Goal: Transaction & Acquisition: Obtain resource

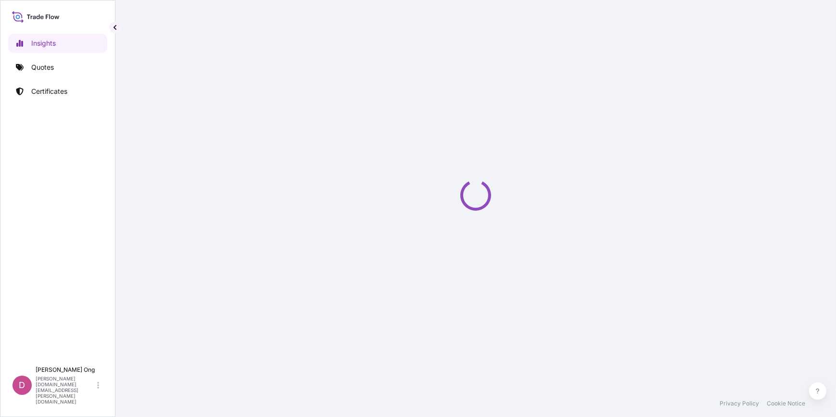
select select "2025"
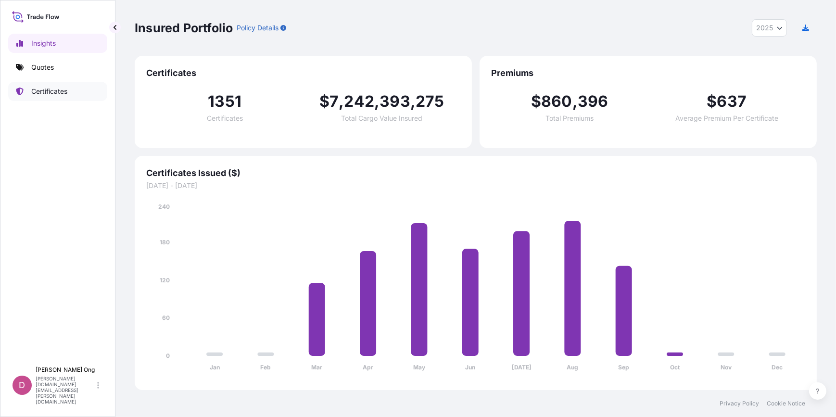
click at [62, 65] on link "Quotes" at bounding box center [57, 67] width 99 height 19
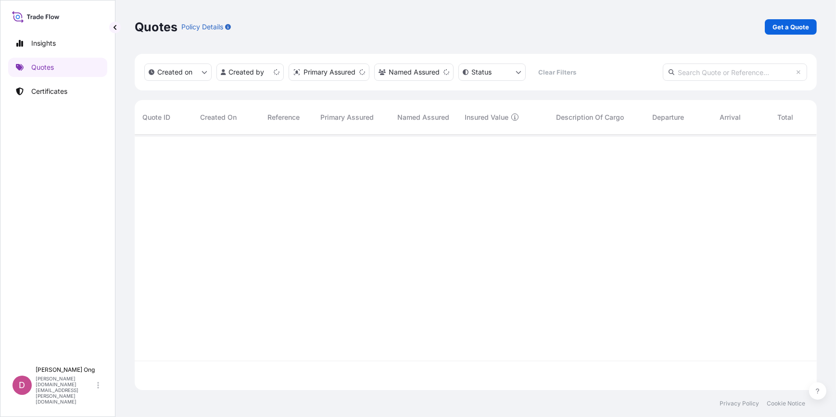
scroll to position [254, 675]
click at [788, 25] on p "Get a Quote" at bounding box center [790, 27] width 37 height 10
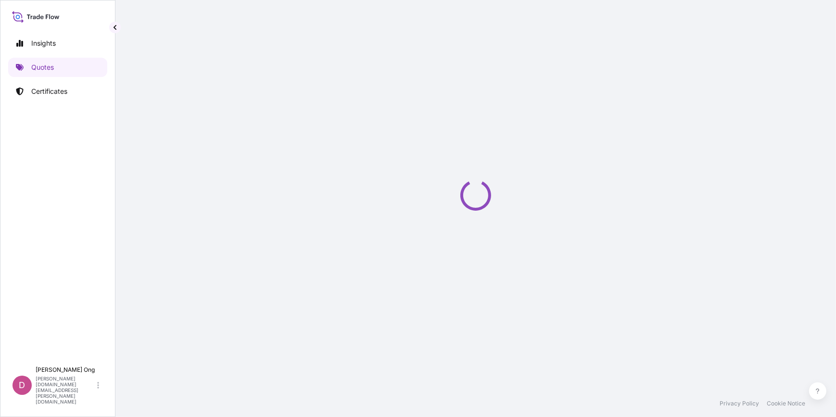
select select "Sea"
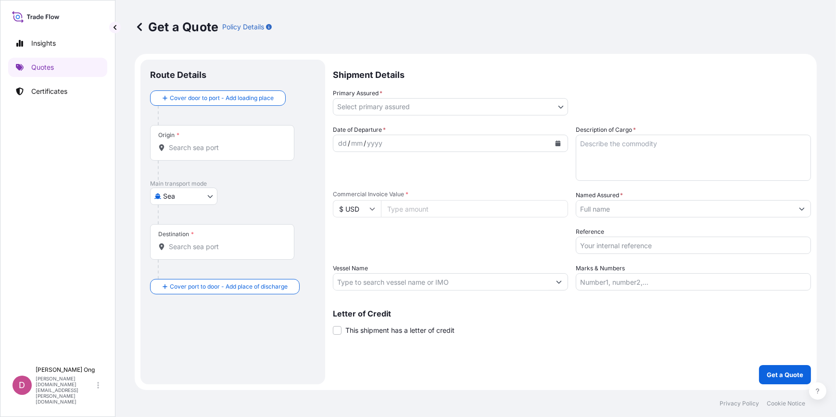
click at [560, 108] on body "Insights Quotes Certificates D [PERSON_NAME] [PERSON_NAME][DOMAIN_NAME][EMAIL_A…" at bounding box center [418, 208] width 836 height 417
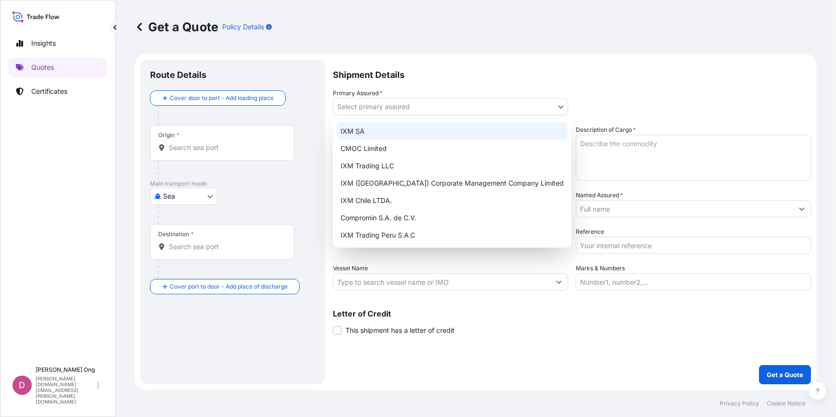
click at [495, 132] on div "IXM SA" at bounding box center [452, 131] width 231 height 17
select select "31846"
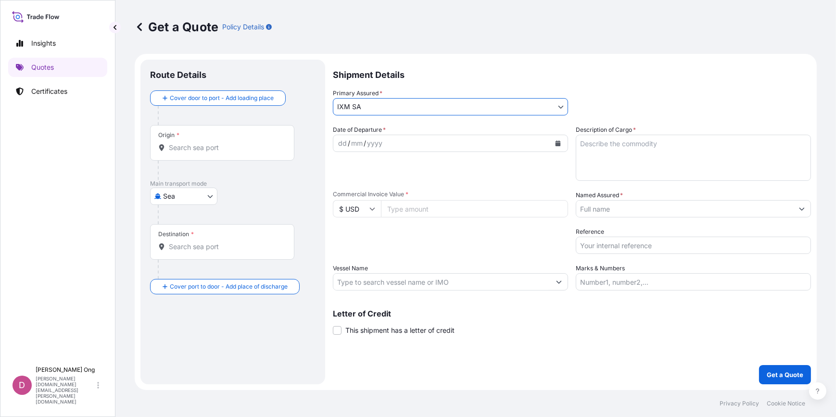
click at [657, 212] on input "Named Assured *" at bounding box center [684, 208] width 217 height 17
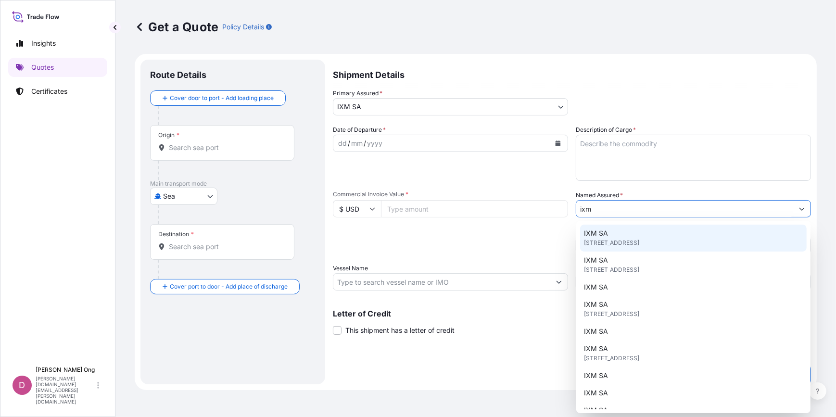
click at [629, 235] on div "IXM SA [STREET_ADDRESS]" at bounding box center [693, 238] width 226 height 27
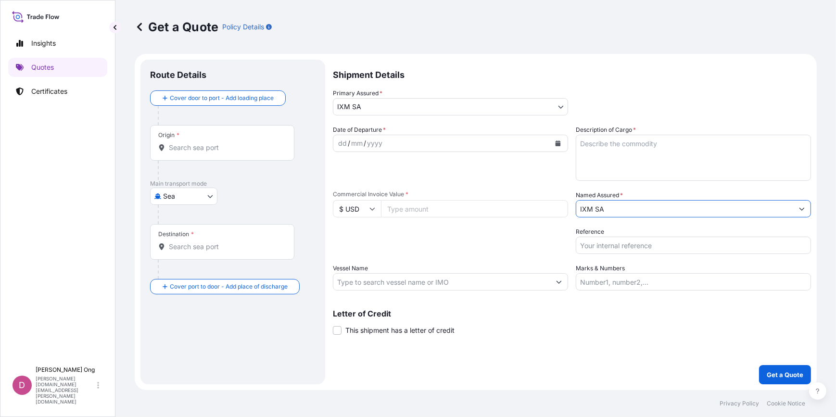
type input "IXM SA"
click at [555, 145] on icon "Calendar" at bounding box center [558, 143] width 6 height 6
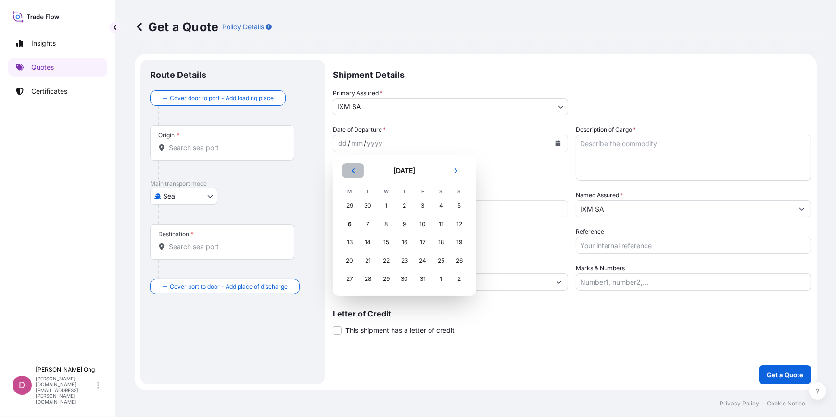
click at [355, 172] on icon "Previous" at bounding box center [353, 171] width 6 height 6
click at [420, 244] on div "19" at bounding box center [422, 242] width 17 height 17
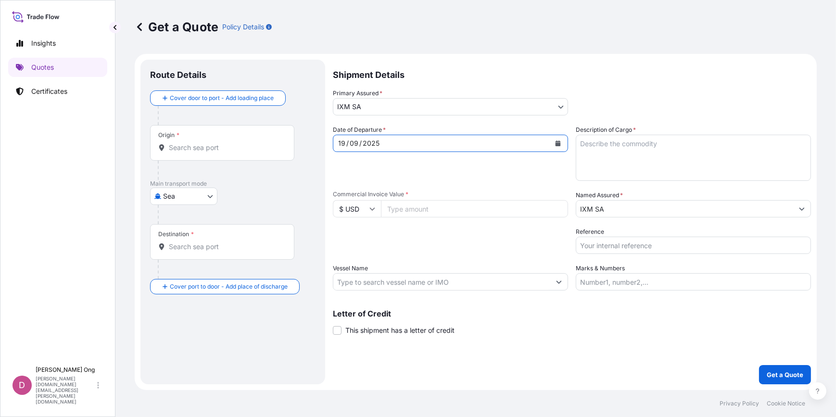
click at [672, 211] on input "IXM SA" at bounding box center [684, 208] width 217 height 17
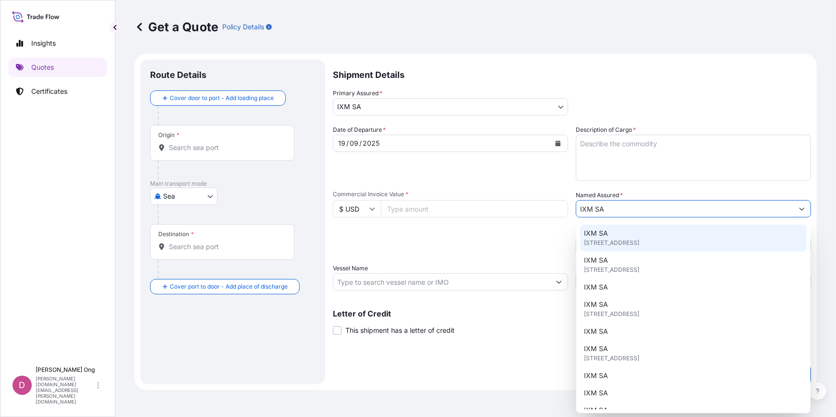
click at [522, 264] on div "Vessel Name" at bounding box center [450, 277] width 235 height 27
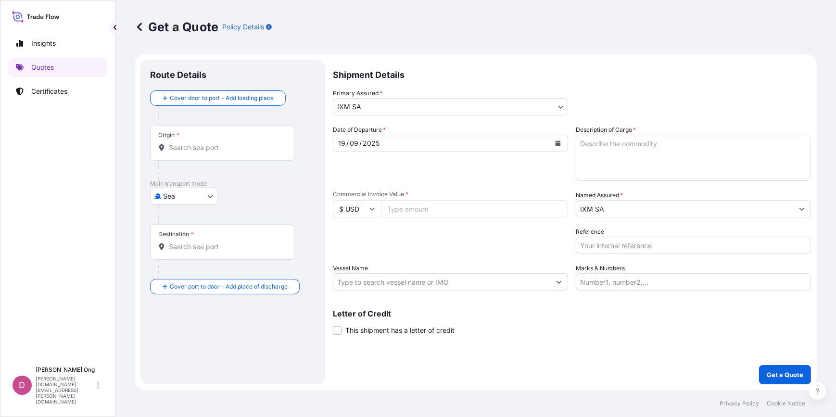
click at [439, 207] on input "Commercial Invoice Value *" at bounding box center [474, 208] width 187 height 17
paste input "538295.94"
type input "538295.94"
click at [246, 149] on input "Origin *" at bounding box center [225, 148] width 113 height 10
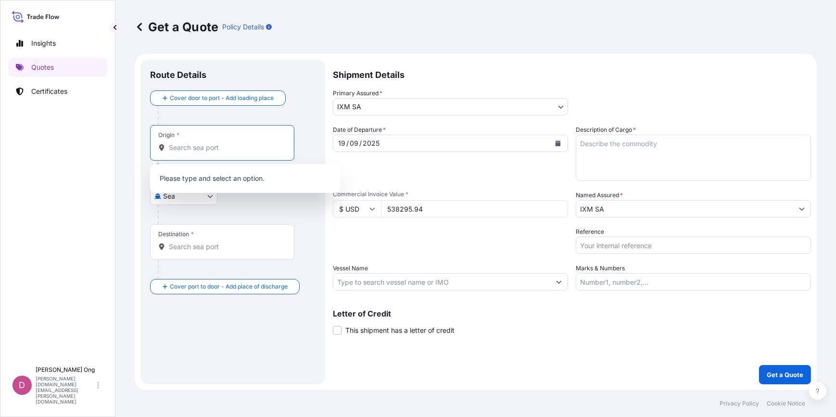
click at [226, 140] on div "Origin *" at bounding box center [222, 143] width 144 height 36
click at [226, 143] on input "Origin * Please select an origin" at bounding box center [225, 148] width 113 height 10
click at [225, 144] on input "Origin * Please select an origin" at bounding box center [225, 148] width 113 height 10
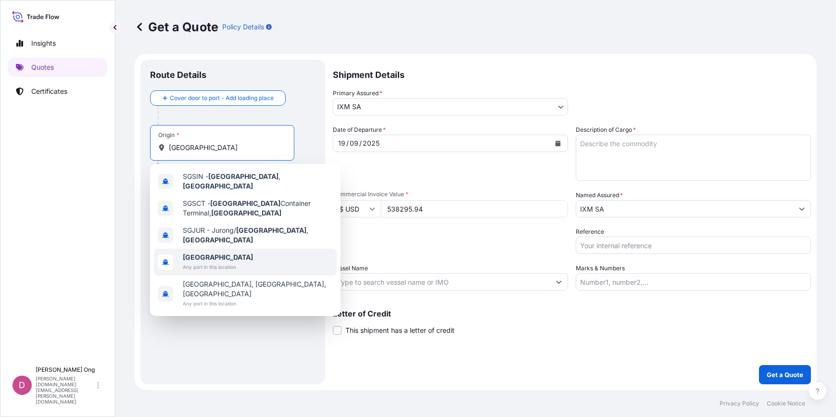
click at [201, 262] on span "Any port in this location" at bounding box center [218, 267] width 70 height 10
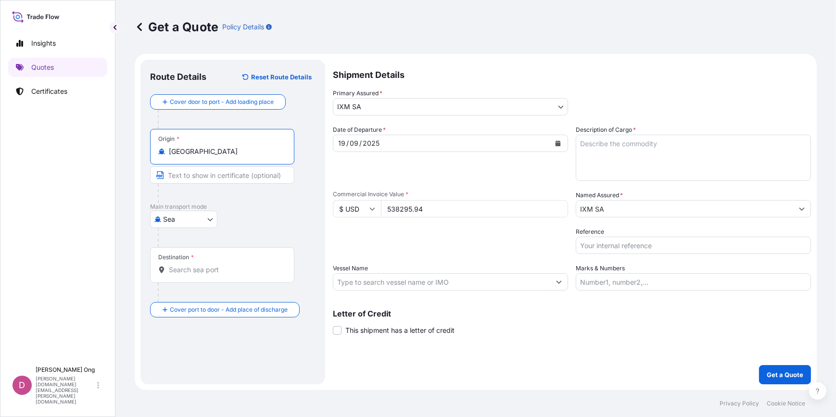
type input "[GEOGRAPHIC_DATA]"
click at [213, 180] on input "Text to appear on certificate" at bounding box center [222, 174] width 144 height 17
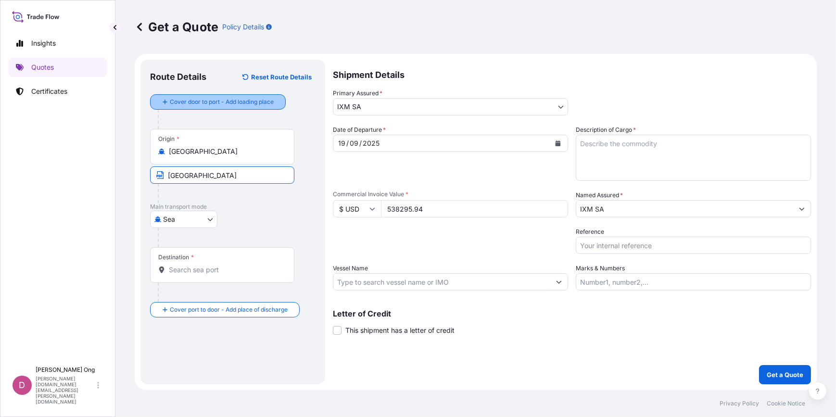
type input "[GEOGRAPHIC_DATA]"
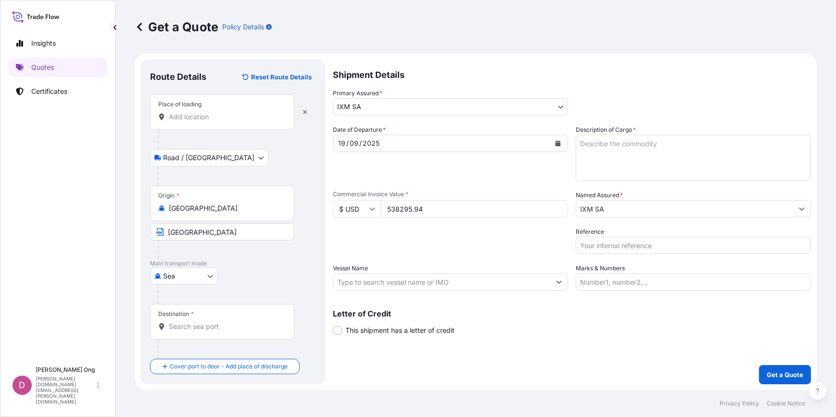
click at [225, 129] on div "Place of loading" at bounding box center [222, 112] width 144 height 36
click at [225, 122] on input "Place of loading" at bounding box center [225, 117] width 113 height 10
paste input "[GEOGRAPHIC_DATA]"
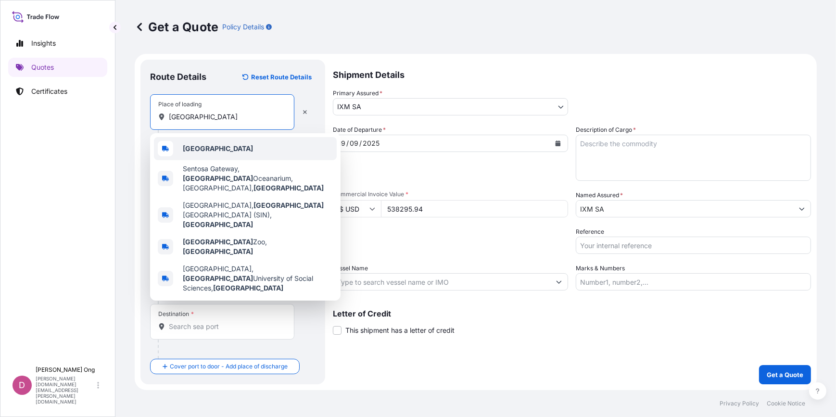
click at [227, 154] on div "[GEOGRAPHIC_DATA]" at bounding box center [245, 148] width 183 height 23
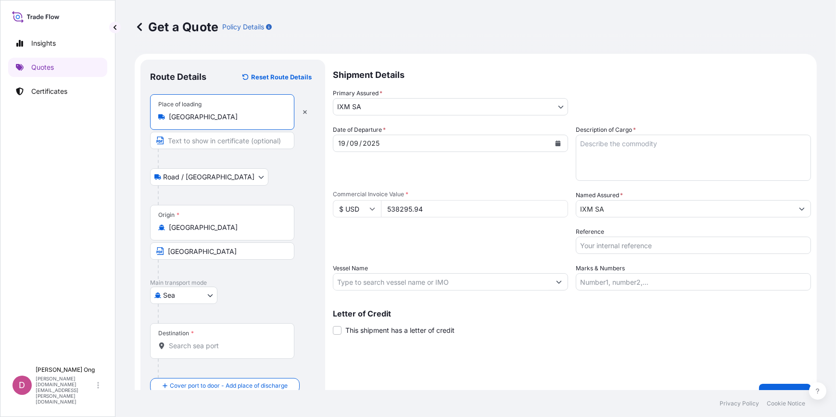
type input "[GEOGRAPHIC_DATA]"
click at [238, 140] on input "Text to appear on certificate" at bounding box center [222, 140] width 144 height 17
paste input "[GEOGRAPHIC_DATA]"
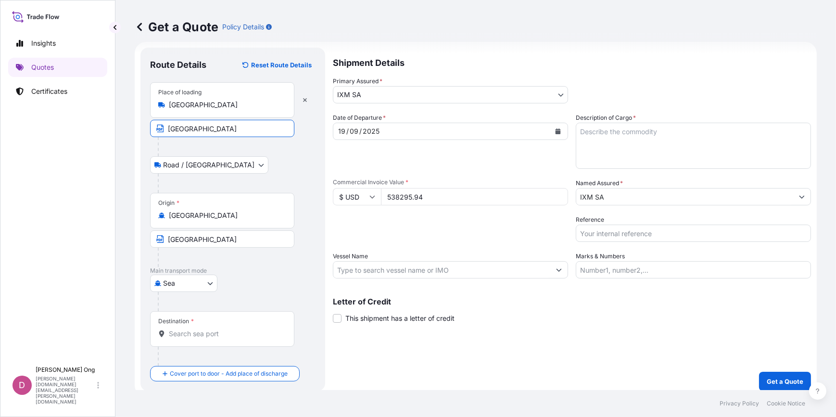
scroll to position [18, 0]
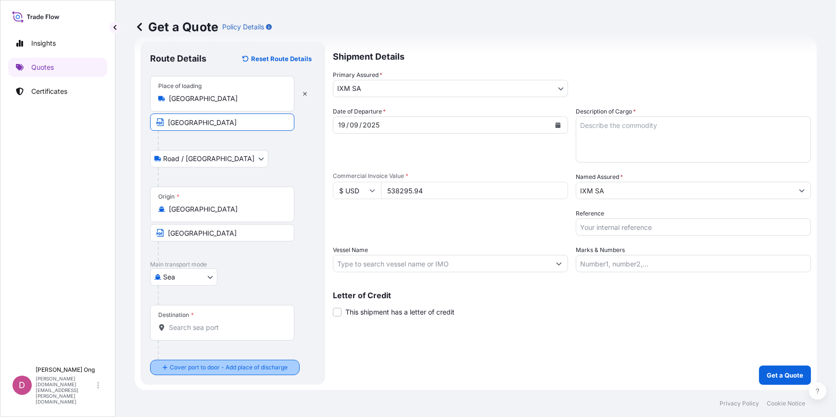
type input "[GEOGRAPHIC_DATA]"
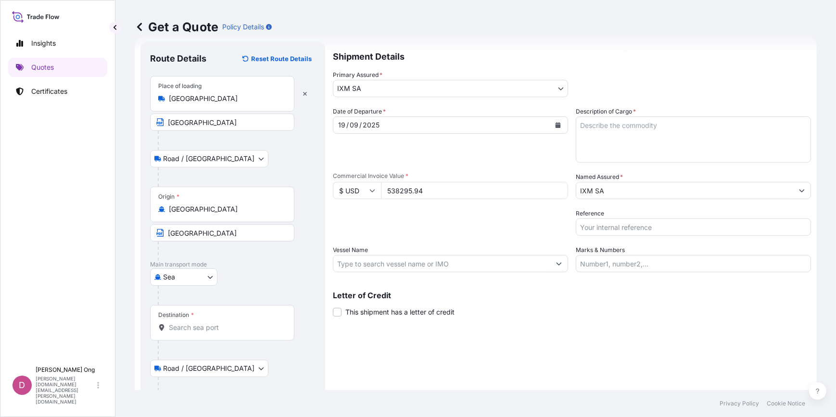
click at [230, 327] on input "Destination *" at bounding box center [225, 328] width 113 height 10
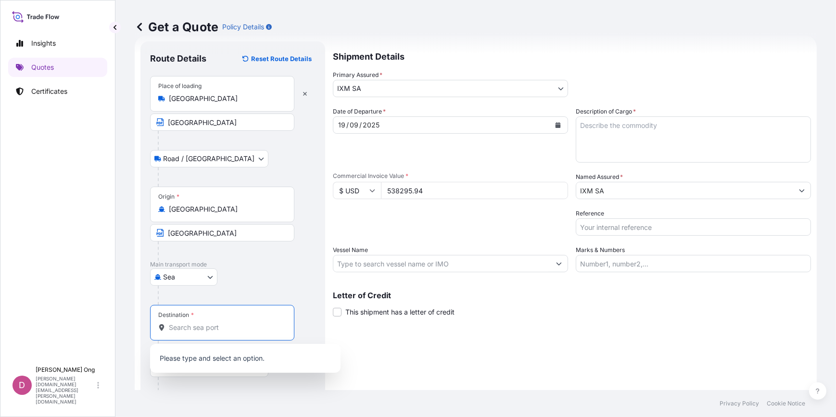
scroll to position [75, 0]
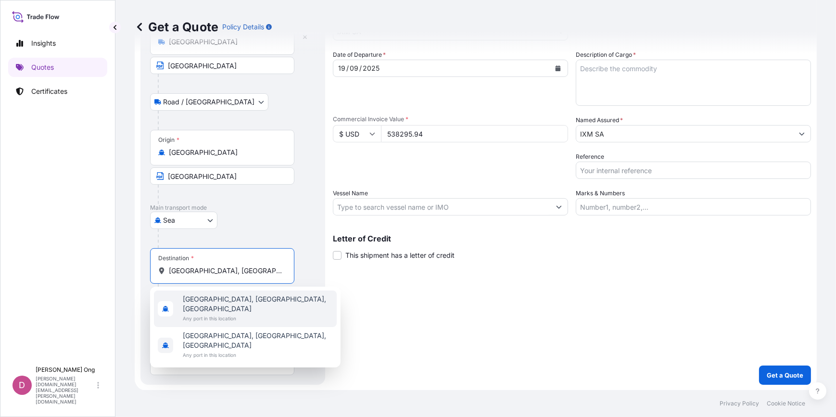
click at [238, 299] on span "[GEOGRAPHIC_DATA], [GEOGRAPHIC_DATA], [GEOGRAPHIC_DATA]" at bounding box center [258, 303] width 150 height 19
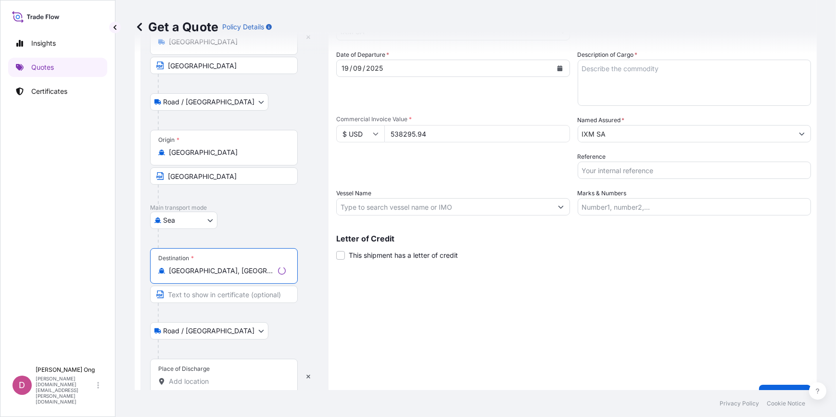
type input "[GEOGRAPHIC_DATA], [GEOGRAPHIC_DATA], [GEOGRAPHIC_DATA]"
click at [207, 378] on input "Place of Discharge" at bounding box center [227, 382] width 117 height 10
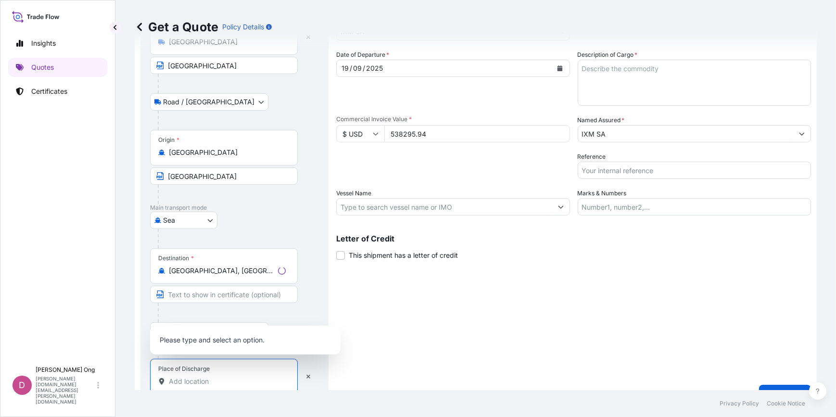
paste input "[GEOGRAPHIC_DATA], [GEOGRAPHIC_DATA]"
type input "[GEOGRAPHIC_DATA], [GEOGRAPHIC_DATA]"
click at [239, 293] on input "Text to appear on certificate" at bounding box center [224, 294] width 148 height 17
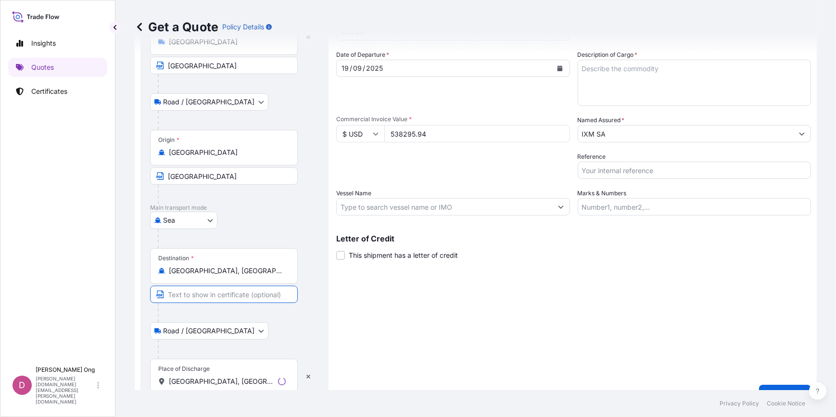
paste input "[GEOGRAPHIC_DATA], [GEOGRAPHIC_DATA]"
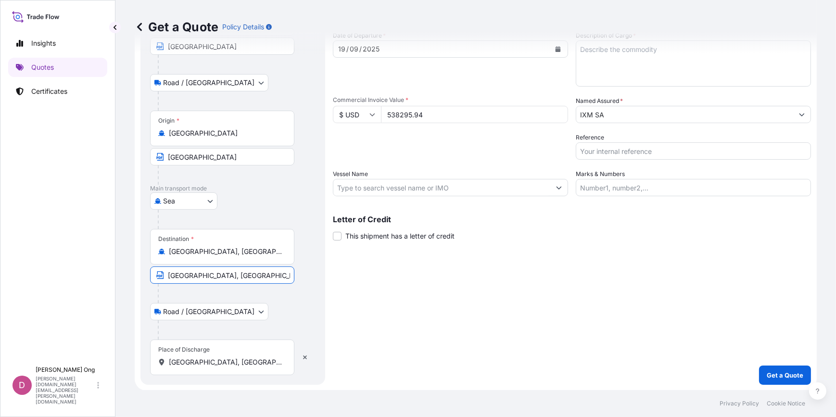
type input "[GEOGRAPHIC_DATA], [GEOGRAPHIC_DATA]"
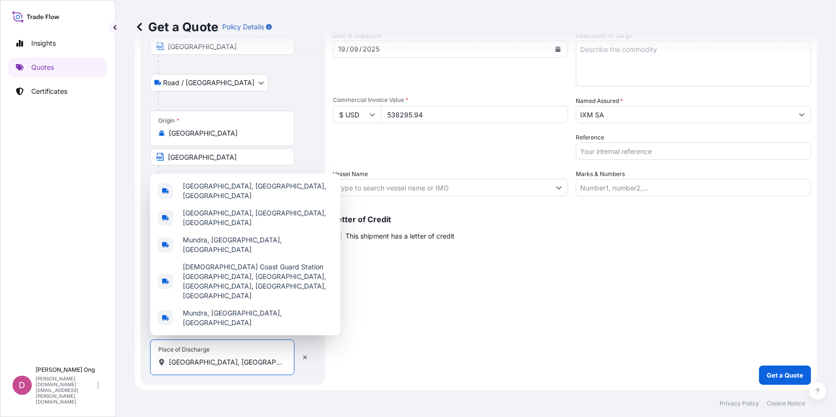
click at [227, 361] on input "[GEOGRAPHIC_DATA], [GEOGRAPHIC_DATA]" at bounding box center [225, 362] width 113 height 10
click at [252, 201] on span "[GEOGRAPHIC_DATA], [GEOGRAPHIC_DATA], [GEOGRAPHIC_DATA]" at bounding box center [258, 190] width 150 height 19
type input "[GEOGRAPHIC_DATA], [GEOGRAPHIC_DATA], [GEOGRAPHIC_DATA]"
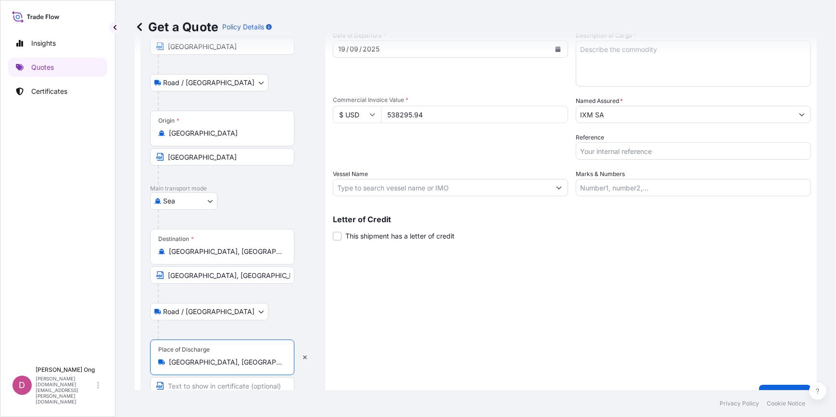
click at [582, 358] on div "Shipment Details Primary Assured * IXM SA IXM SA CMOC Limited IXM Trading LLC I…" at bounding box center [572, 184] width 478 height 439
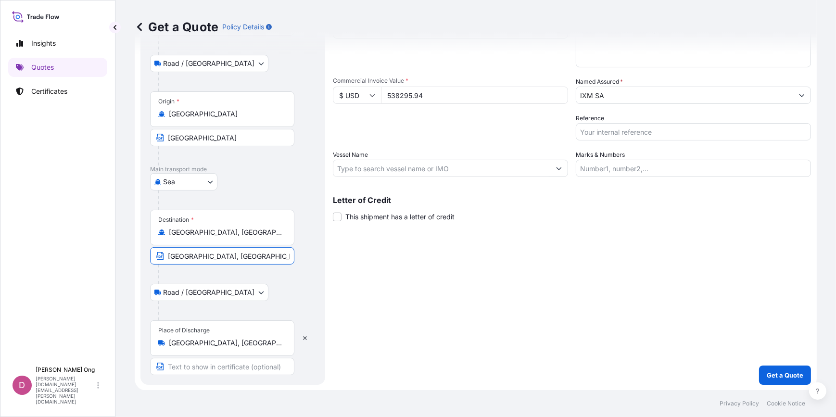
click at [234, 258] on input "[GEOGRAPHIC_DATA], [GEOGRAPHIC_DATA]" at bounding box center [222, 255] width 144 height 17
click at [214, 370] on input "Text to appear on certificate" at bounding box center [222, 366] width 144 height 17
paste input "[GEOGRAPHIC_DATA], [GEOGRAPHIC_DATA]"
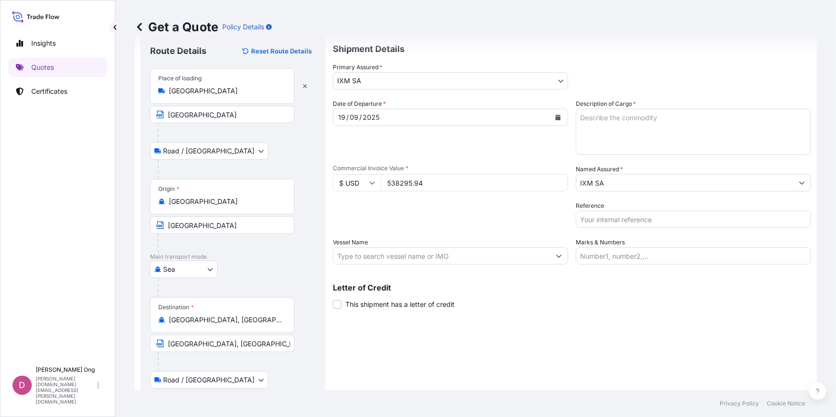
type input "[GEOGRAPHIC_DATA], [GEOGRAPHIC_DATA]"
click at [470, 253] on input "Vessel Name" at bounding box center [441, 255] width 217 height 17
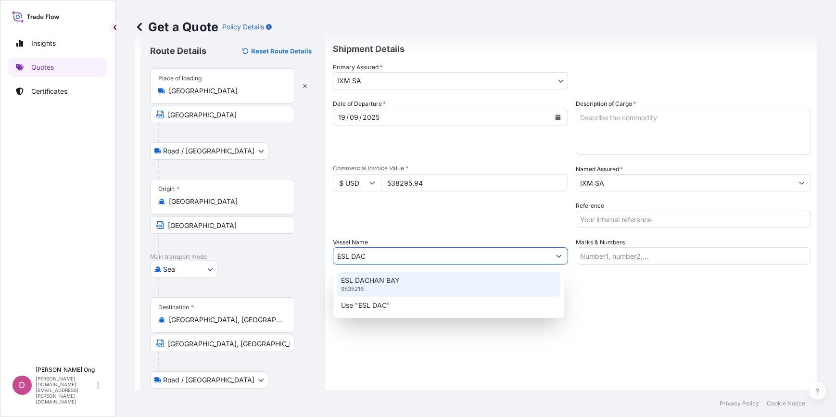
click at [419, 276] on div "ESL DACHAN BAY 9535216" at bounding box center [448, 284] width 223 height 25
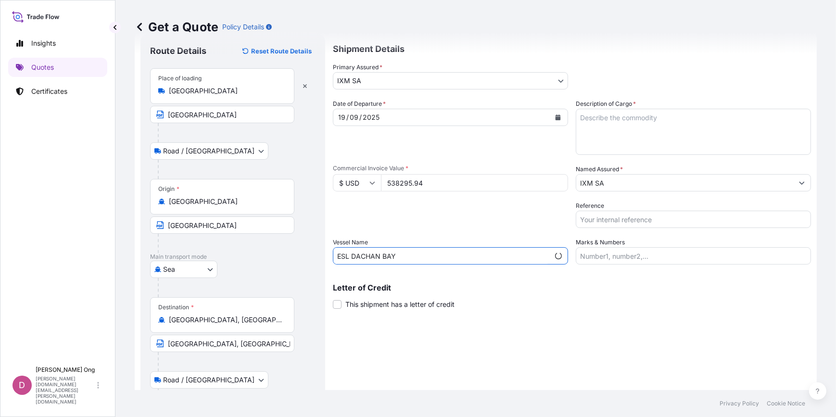
type input "ESL DACHAN BAY"
click at [389, 302] on span "This shipment has a letter of credit" at bounding box center [399, 305] width 109 height 10
click at [333, 299] on input "This shipment has a letter of credit" at bounding box center [333, 299] width 0 height 0
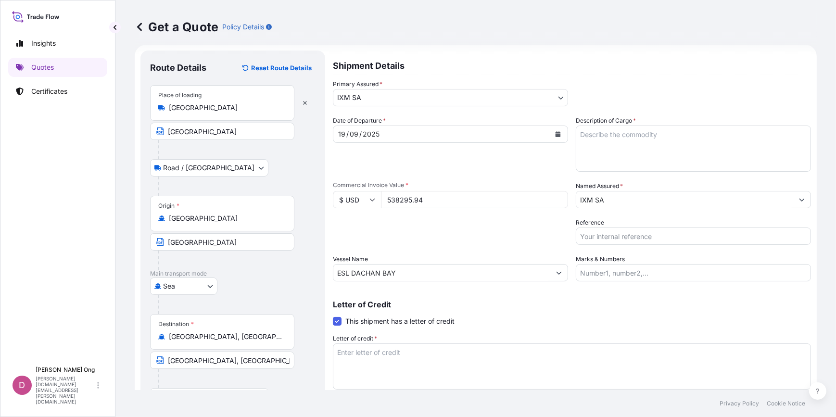
scroll to position [0, 0]
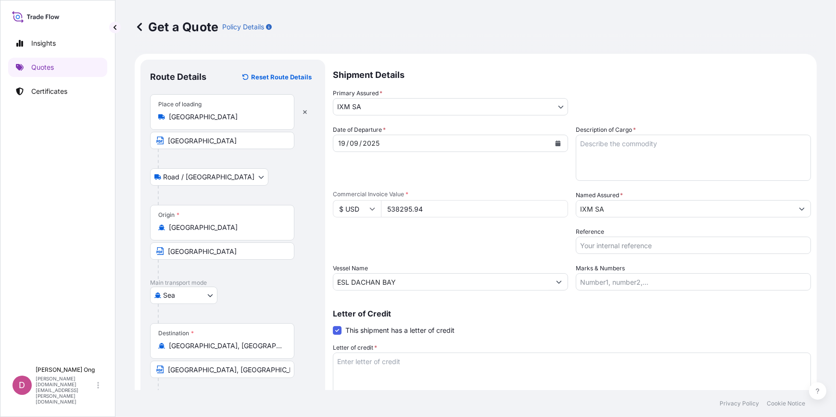
click at [681, 158] on textarea "Description of Cargo *" at bounding box center [693, 158] width 235 height 46
click at [614, 142] on textarea "Description of Cargo *" at bounding box center [693, 158] width 235 height 46
paste textarea "SHG ZINC INGOTS 99.995PCNT"
click at [631, 155] on textarea "SHG ZINC INGOTS 99.995PCNT QUANTITY:" at bounding box center [693, 158] width 235 height 46
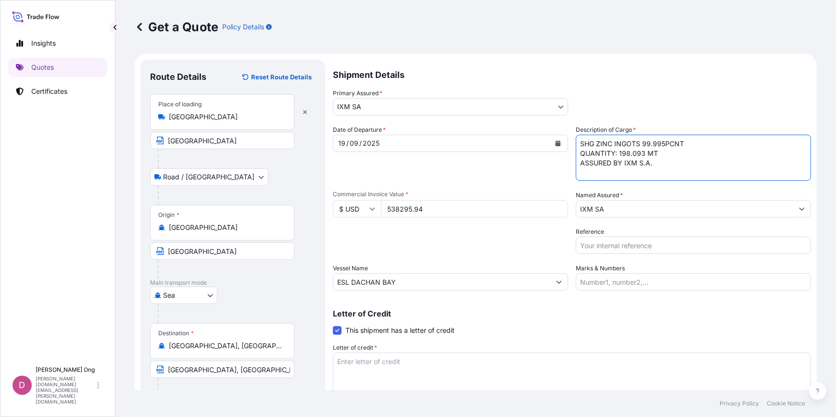
type textarea "SHG ZINC INGOTS 99.995PCNT QUANTITY: 198.093 MT ASSURED BY IXM S.A."
click at [656, 244] on input "Reference" at bounding box center [693, 245] width 235 height 17
click at [656, 245] on input "Reference" at bounding box center [693, 245] width 235 height 17
click at [620, 238] on input "Reference" at bounding box center [693, 245] width 235 height 17
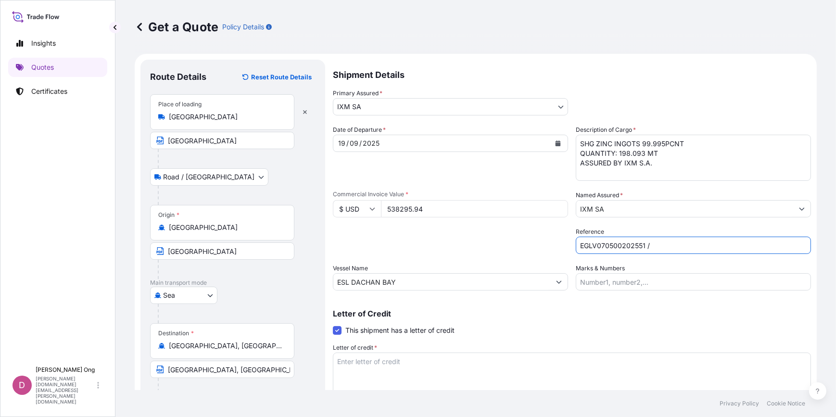
paste input "ZM10642C"
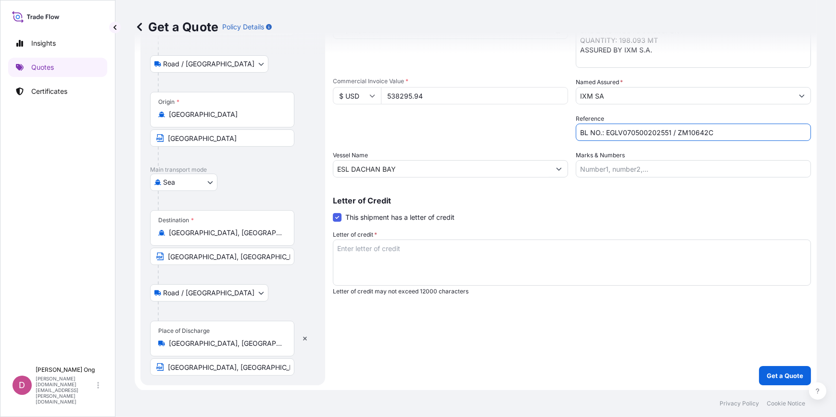
scroll to position [113, 0]
type input "BL NO.: EGLV070500202551 / ZM10642C"
click at [460, 314] on div "Shipment Details Primary Assured * IXM SA IXM SA CMOC Limited IXM Trading LLC I…" at bounding box center [572, 165] width 478 height 439
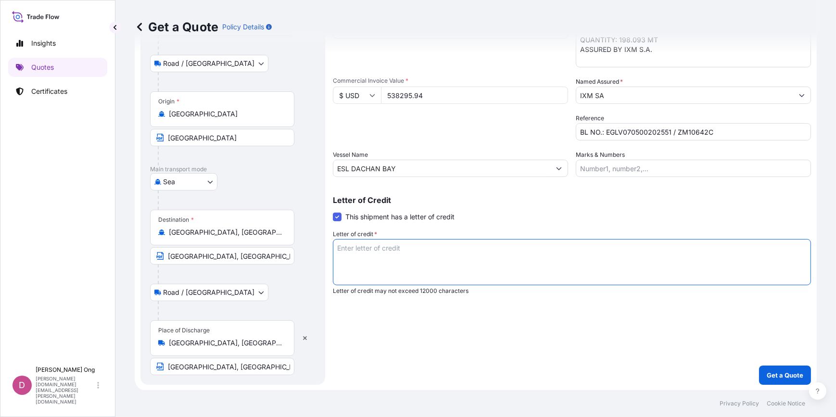
click at [500, 267] on textarea "Letter of credit *" at bounding box center [572, 262] width 478 height 46
paste textarea "MARINE INSURANCE POLICY OR CERTIFICATE, FULL SET IN DUPLICATEIN NEGOTIABLE FORM…"
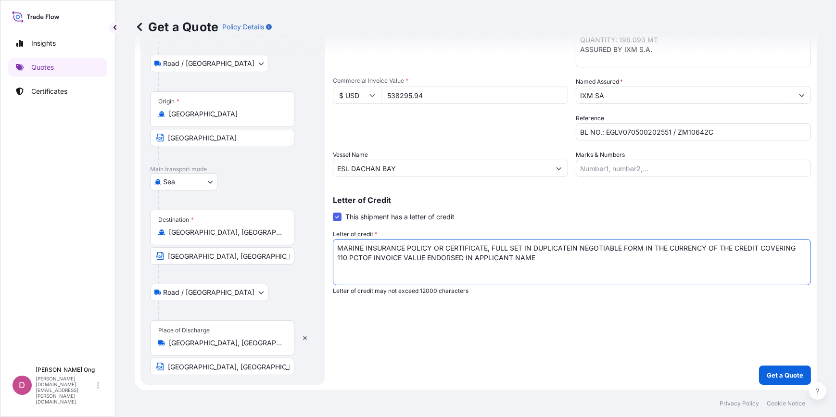
drag, startPoint x: 433, startPoint y: 248, endPoint x: 410, endPoint y: 252, distance: 22.9
click at [410, 252] on textarea "MARINE INSURANCE POLICY OR CERTIFICATE, FULL SET IN DUPLICATEIN NEGOTIABLE FORM…" at bounding box center [572, 262] width 478 height 46
click at [447, 249] on textarea "MARINE INSURANCE CERTIFICATE, FULL SET IN DUPLICATEIN NEGOTIABLE FORM IN THE CU…" at bounding box center [572, 262] width 478 height 46
type textarea "MARINE INSURANCE CERTIFICATE, FULL SET IN DUPLICATE IN NEGOTIABLE FORM IN THE C…"
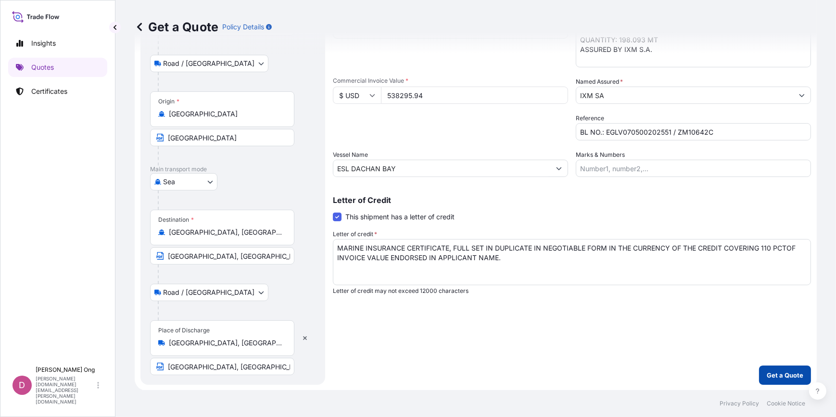
click at [794, 375] on p "Get a Quote" at bounding box center [785, 375] width 37 height 10
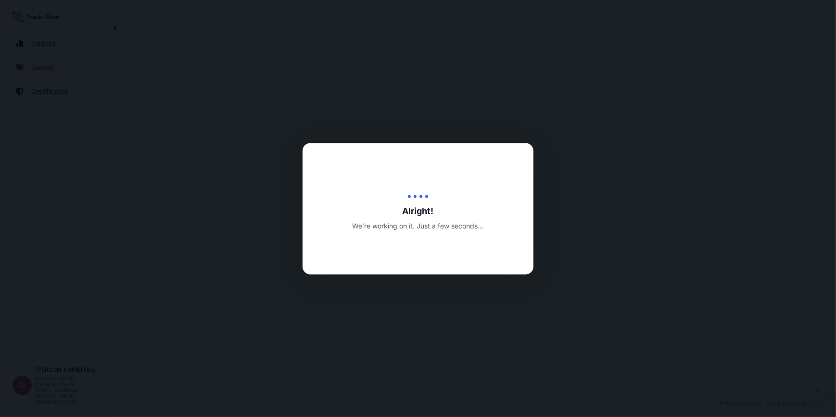
select select "Road / [GEOGRAPHIC_DATA]"
select select "Sea"
select select "Road / [GEOGRAPHIC_DATA]"
select select "31846"
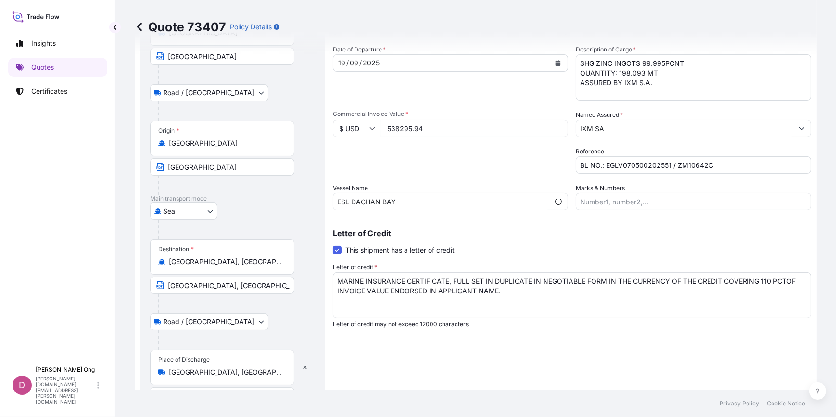
scroll to position [87, 0]
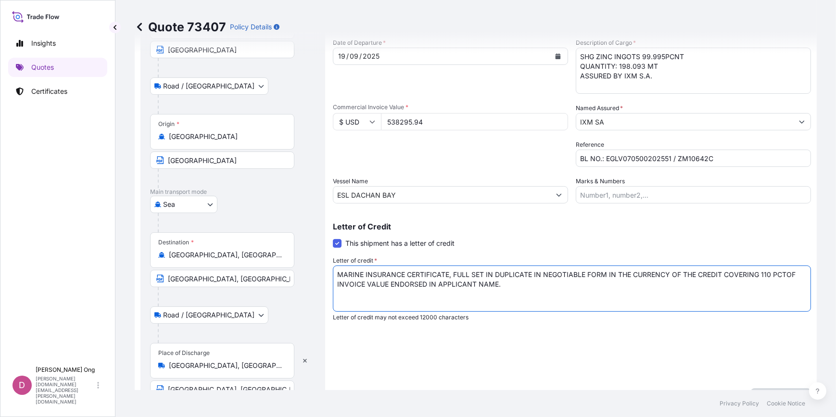
click at [548, 286] on textarea "MARINE INSURANCE CERTIFICATE, FULL SET IN DUPLICATE IN NEGOTIABLE FORM IN THE C…" at bounding box center [572, 288] width 478 height 46
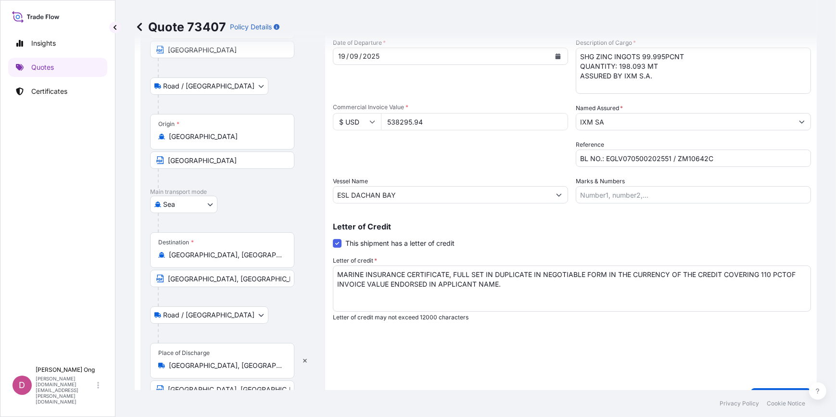
click at [526, 289] on textarea "MARINE INSURANCE CERTIFICATE, FULL SET IN DUPLICATE IN NEGOTIABLE FORM IN THE C…" at bounding box center [572, 288] width 478 height 46
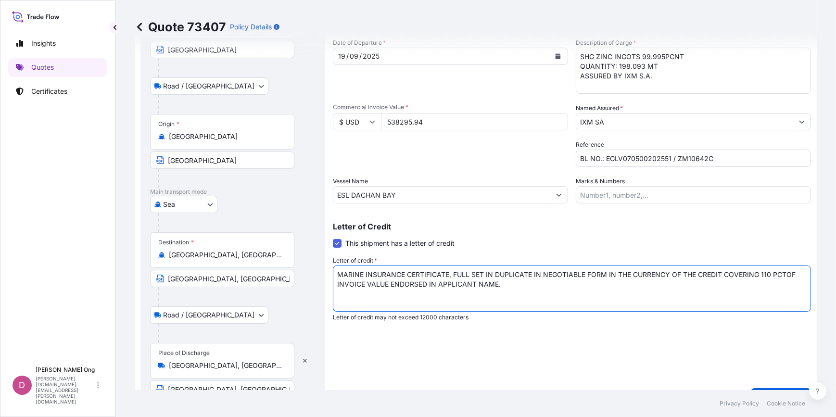
paste textarea "DRAWN UNDER DOCUMENTARY CREDIT NO. E33LC01252740002, NAME AND ADDRESS OF LC ISS…"
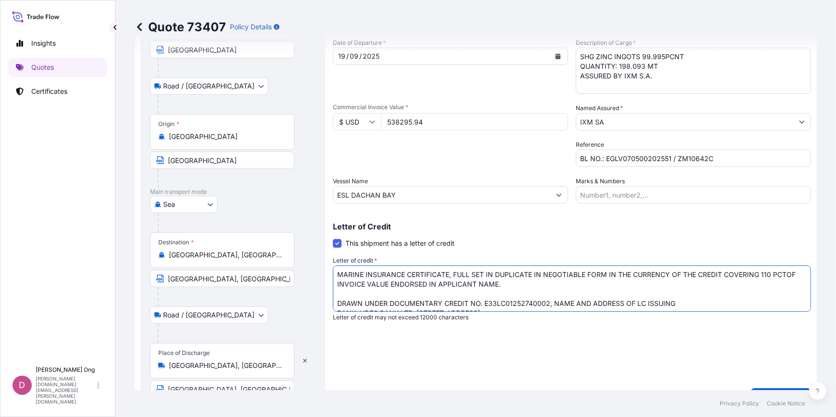
scroll to position [5, 0]
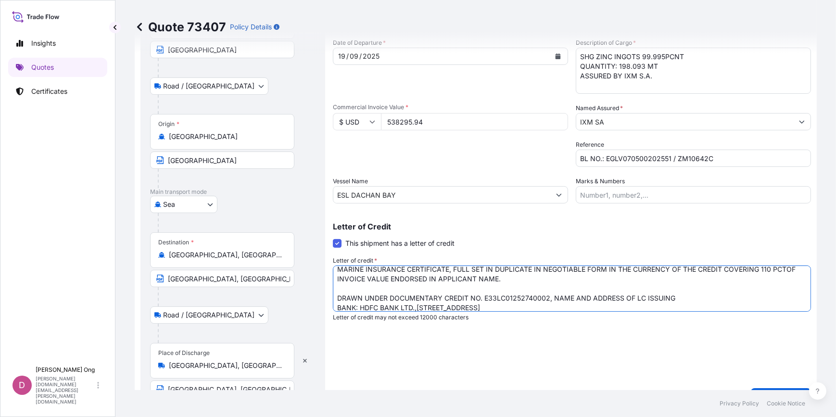
click at [702, 295] on textarea "MARINE INSURANCE CERTIFICATE, FULL SET IN DUPLICATE IN NEGOTIABLE FORM IN THE C…" at bounding box center [572, 288] width 478 height 46
click at [551, 298] on textarea "MARINE INSURANCE CERTIFICATE, FULL SET IN DUPLICATE IN NEGOTIABLE FORM IN THE C…" at bounding box center [572, 288] width 478 height 46
click at [563, 298] on textarea "MARINE INSURANCE CERTIFICATE, FULL SET IN DUPLICATE IN NEGOTIABLE FORM IN THE C…" at bounding box center [572, 288] width 478 height 46
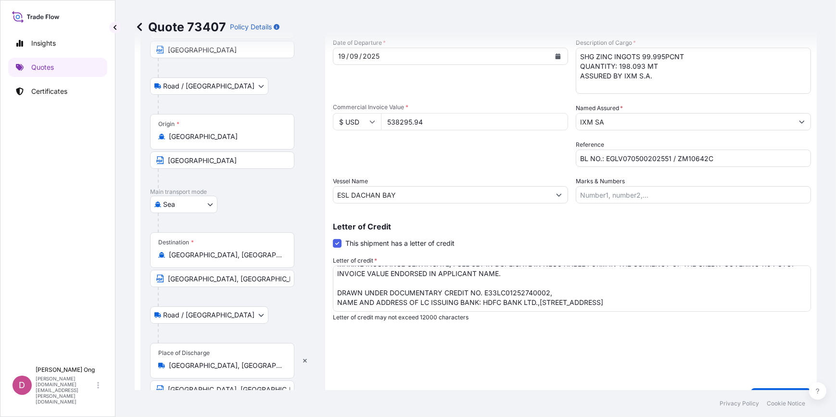
scroll to position [20, 0]
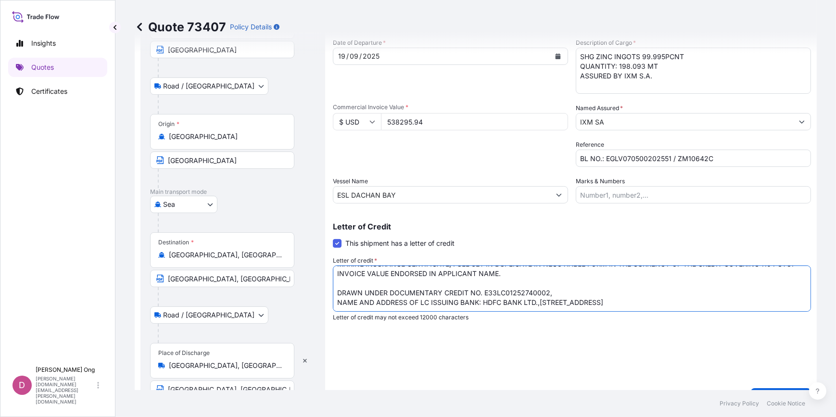
click at [674, 306] on textarea "MARINE INSURANCE CERTIFICATE, FULL SET IN DUPLICATE IN NEGOTIABLE FORM IN THE C…" at bounding box center [572, 288] width 478 height 46
drag, startPoint x: 674, startPoint y: 306, endPoint x: 629, endPoint y: 306, distance: 45.7
click at [629, 306] on textarea "MARINE INSURANCE CERTIFICATE, FULL SET IN DUPLICATE IN NEGOTIABLE FORM IN THE C…" at bounding box center [572, 288] width 478 height 46
click at [611, 297] on textarea "MARINE INSURANCE CERTIFICATE, FULL SET IN DUPLICATE IN NEGOTIABLE FORM IN THE C…" at bounding box center [572, 288] width 478 height 46
click at [604, 302] on textarea "MARINE INSURANCE CERTIFICATE, FULL SET IN DUPLICATE IN NEGOTIABLE FORM IN THE C…" at bounding box center [572, 288] width 478 height 46
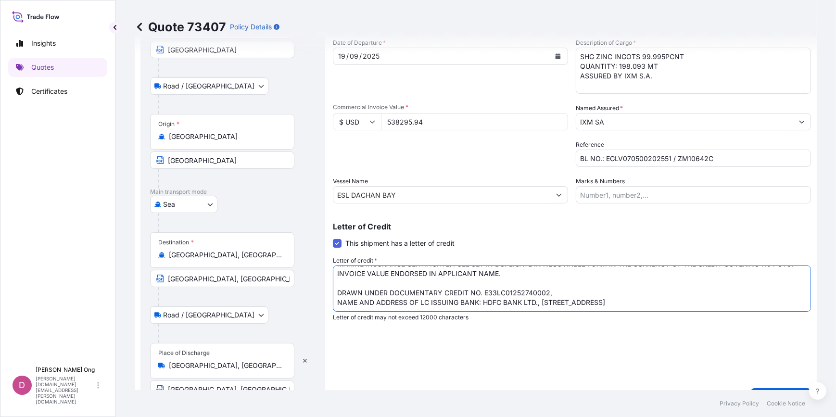
drag, startPoint x: 604, startPoint y: 302, endPoint x: 552, endPoint y: 302, distance: 51.5
click at [552, 302] on textarea "MARINE INSURANCE CERTIFICATE, FULL SET IN DUPLICATE IN NEGOTIABLE FORM IN THE C…" at bounding box center [572, 288] width 478 height 46
click at [573, 283] on textarea "MARINE INSURANCE CERTIFICATE, FULL SET IN DUPLICATE IN NEGOTIABLE FORM IN THE C…" at bounding box center [572, 288] width 478 height 46
click at [567, 283] on textarea "MARINE INSURANCE CERTIFICATE, FULL SET IN DUPLICATE IN NEGOTIABLE FORM IN THE C…" at bounding box center [572, 288] width 478 height 46
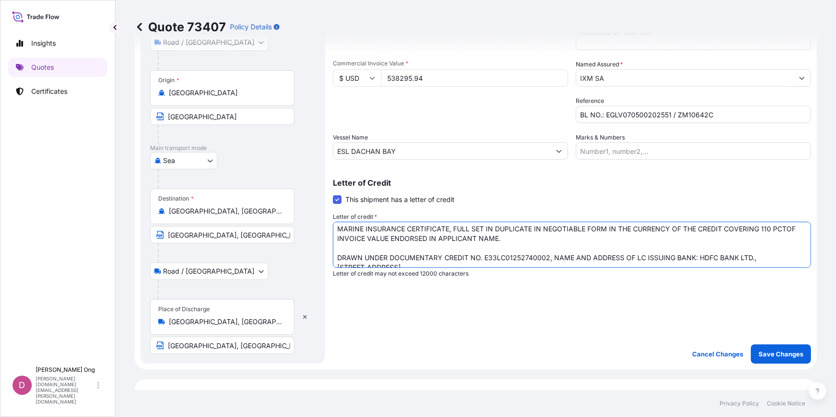
scroll to position [0, 0]
click at [348, 241] on textarea "MARINE INSURANCE CERTIFICATE, FULL SET IN DUPLICATE IN NEGOTIABLE FORM IN THE C…" at bounding box center [572, 245] width 478 height 46
click at [349, 237] on textarea "MARINE INSURANCE CERTIFICATE, FULL SET IN DUPLICATE IN NEGOTIABLE FORM IN THE C…" at bounding box center [572, 245] width 478 height 46
click at [514, 241] on textarea "MARINE INSURANCE CERTIFICATE, FULL SET IN DUPLICATE IN NEGOTIABLE FORM IN THE C…" at bounding box center [572, 245] width 478 height 46
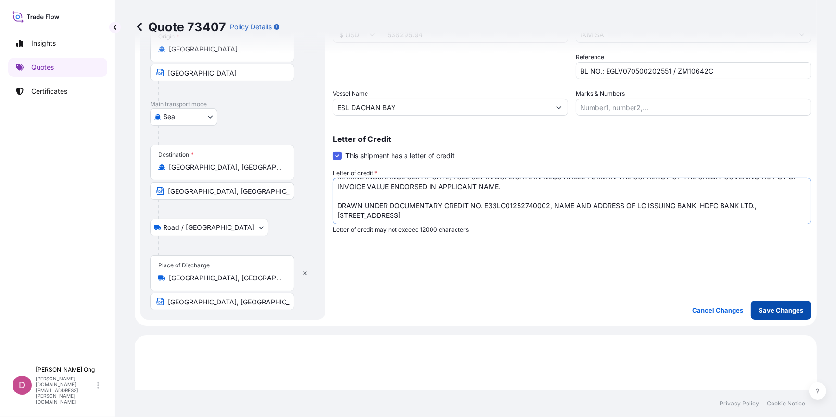
type textarea "MARINE INSURANCE CERTIFICATE, FULL SET IN DUPLICATE IN NEGOTIABLE FORM IN THE C…"
click at [780, 303] on button "Save Changes" at bounding box center [781, 310] width 60 height 19
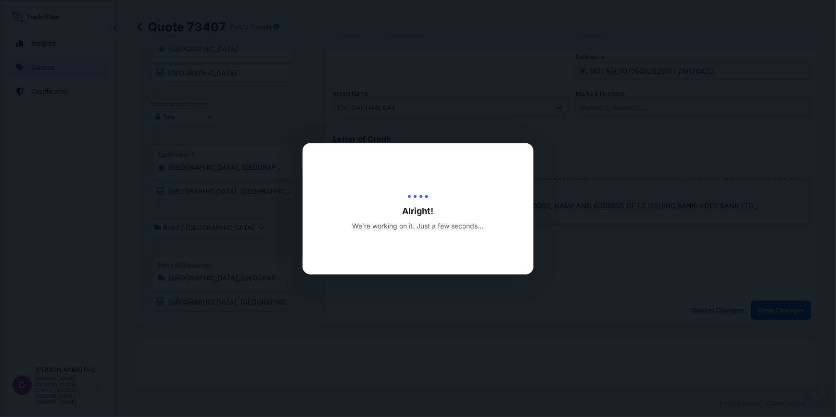
type input "[DATE]"
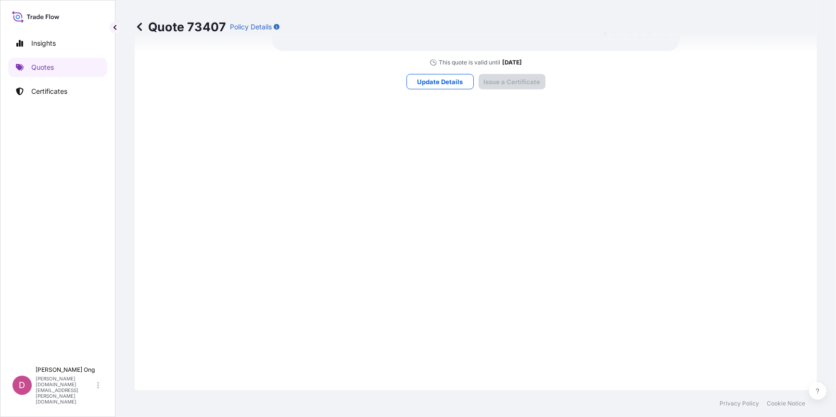
select select "Road / [GEOGRAPHIC_DATA]"
select select "Sea"
select select "Road / [GEOGRAPHIC_DATA]"
select select "31846"
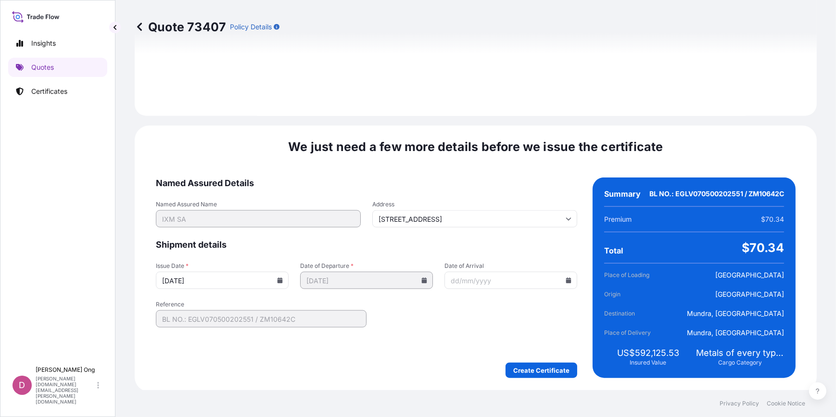
click at [283, 282] on input "[DATE]" at bounding box center [222, 280] width 133 height 17
click at [278, 279] on icon at bounding box center [279, 280] width 5 height 6
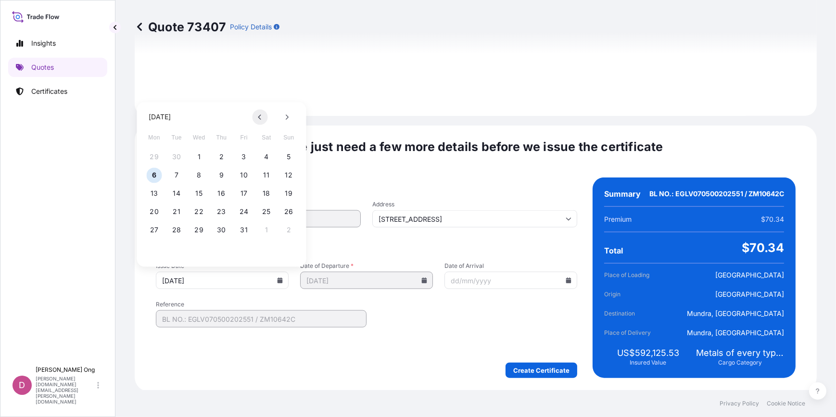
click at [255, 117] on button at bounding box center [259, 116] width 15 height 15
click at [240, 197] on button "19" at bounding box center [243, 193] width 15 height 15
type input "[DATE]"
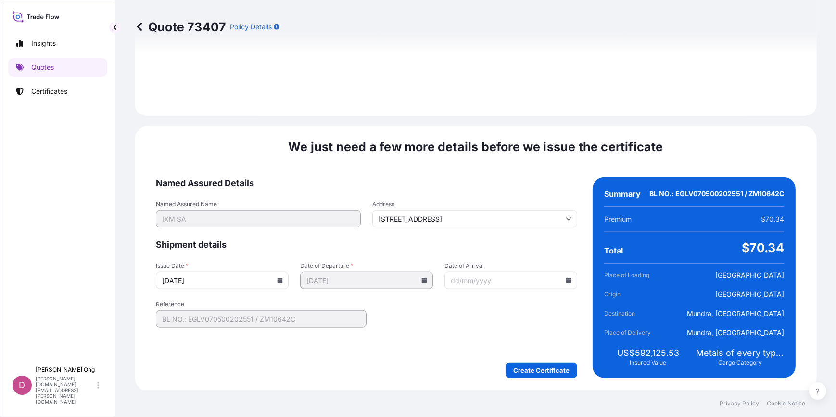
drag, startPoint x: 452, startPoint y: 325, endPoint x: 435, endPoint y: 347, distance: 28.5
click at [437, 346] on form "Named Assured Details Named Assured Name IXM SA Address [STREET_ADDRESS] Shipme…" at bounding box center [366, 277] width 421 height 201
drag, startPoint x: 435, startPoint y: 347, endPoint x: 373, endPoint y: 349, distance: 61.6
click at [373, 349] on form "Named Assured Details Named Assured Name IXM SA Address [STREET_ADDRESS] Shipme…" at bounding box center [366, 277] width 421 height 201
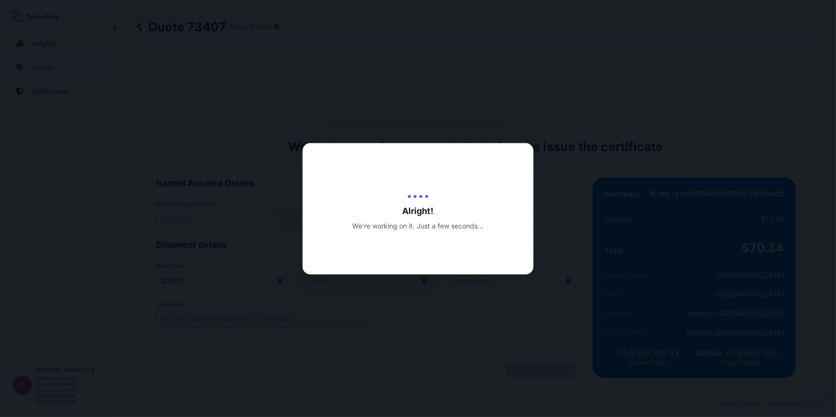
click at [451, 322] on div at bounding box center [418, 208] width 836 height 417
drag, startPoint x: 451, startPoint y: 322, endPoint x: 384, endPoint y: 331, distance: 66.9
click at [384, 331] on div at bounding box center [418, 208] width 836 height 417
click at [384, 329] on div at bounding box center [418, 208] width 836 height 417
drag, startPoint x: 384, startPoint y: 329, endPoint x: 319, endPoint y: 331, distance: 65.4
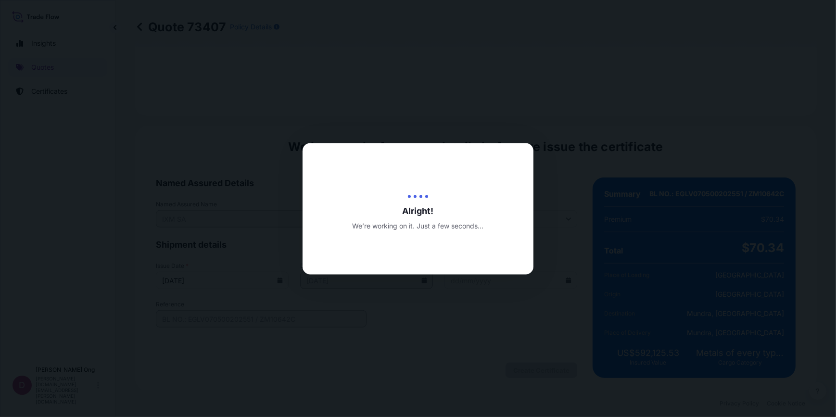
click at [319, 331] on div at bounding box center [418, 208] width 836 height 417
click at [377, 360] on div at bounding box center [418, 208] width 836 height 417
drag, startPoint x: 377, startPoint y: 360, endPoint x: 346, endPoint y: 365, distance: 31.2
click at [346, 365] on div at bounding box center [418, 208] width 836 height 417
drag, startPoint x: 479, startPoint y: 376, endPoint x: 474, endPoint y: 378, distance: 5.8
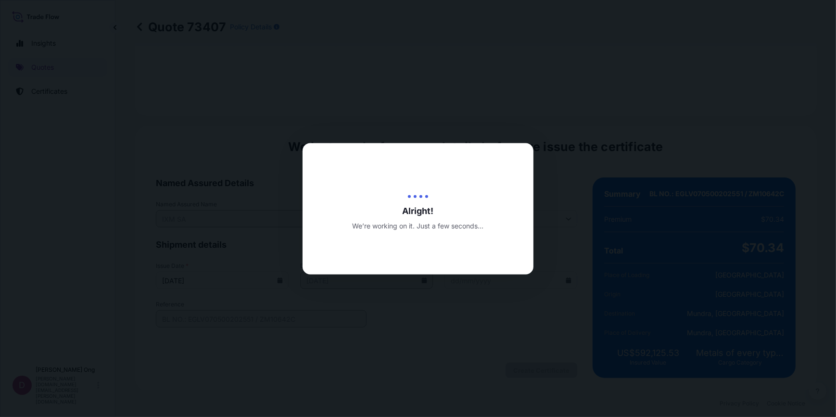
click at [476, 377] on div at bounding box center [418, 208] width 836 height 417
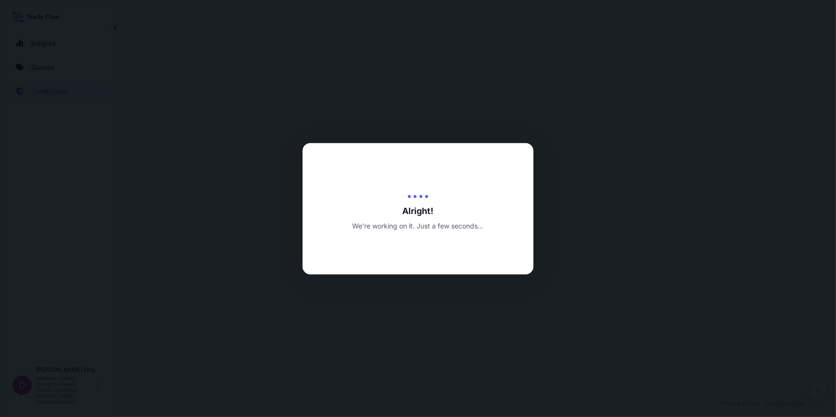
drag, startPoint x: 474, startPoint y: 378, endPoint x: 390, endPoint y: 374, distance: 83.8
click at [390, 374] on div at bounding box center [418, 208] width 836 height 417
click at [424, 372] on div at bounding box center [418, 208] width 836 height 417
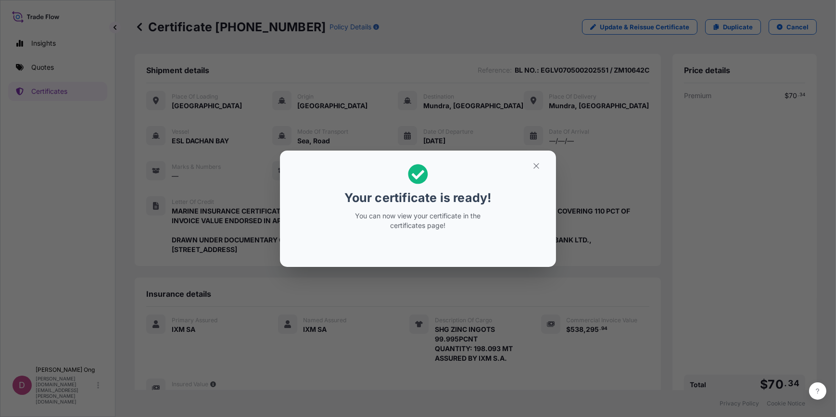
click at [338, 364] on div "Your certificate is ready! You can now view your certificate in the certificate…" at bounding box center [418, 208] width 836 height 417
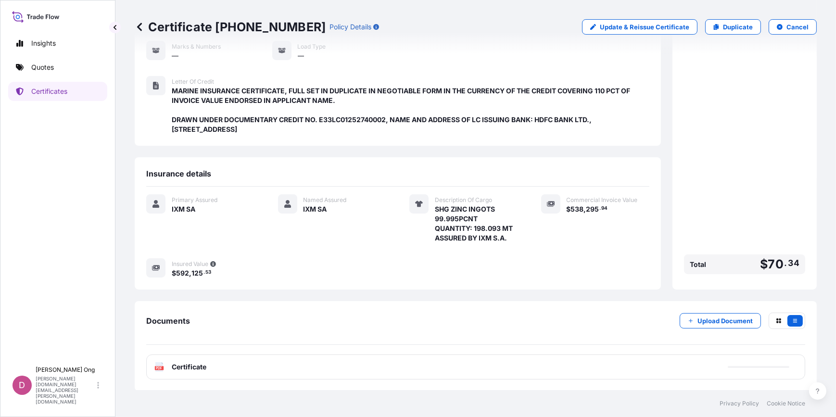
click at [299, 367] on div "PDF Certificate" at bounding box center [475, 366] width 659 height 25
click at [309, 367] on div "PDF Certificate" at bounding box center [475, 366] width 659 height 25
click at [328, 365] on div "PDF Certificate" at bounding box center [475, 366] width 659 height 25
click at [350, 365] on div "PDF Certificate" at bounding box center [475, 366] width 659 height 25
click at [354, 365] on div "PDF Certificate" at bounding box center [475, 366] width 659 height 25
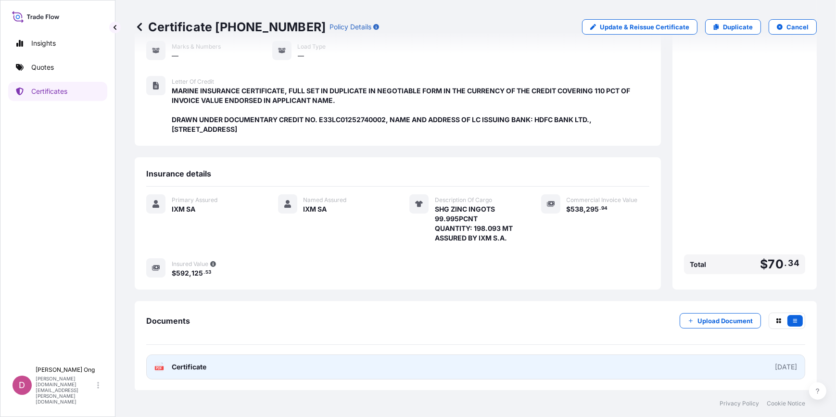
click at [408, 368] on link "PDF Certificate [DATE]" at bounding box center [475, 366] width 659 height 25
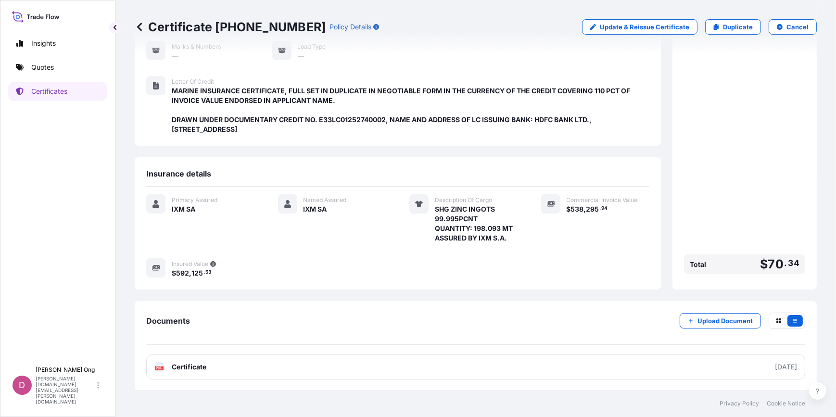
click at [250, 330] on div "Documents Upload Document" at bounding box center [475, 329] width 659 height 32
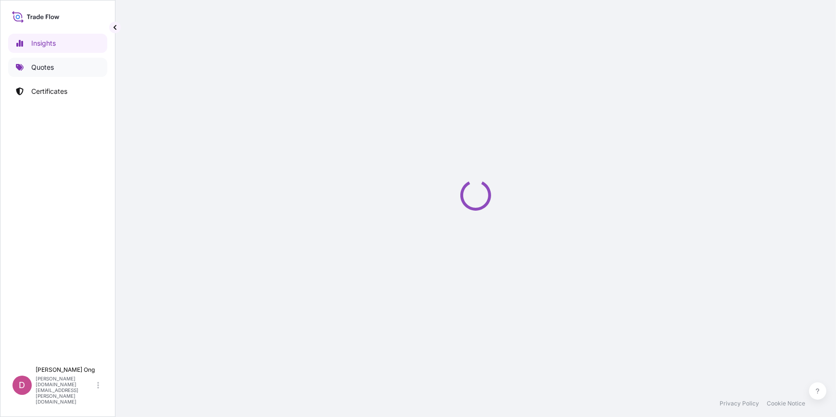
click at [27, 63] on link "Quotes" at bounding box center [57, 67] width 99 height 19
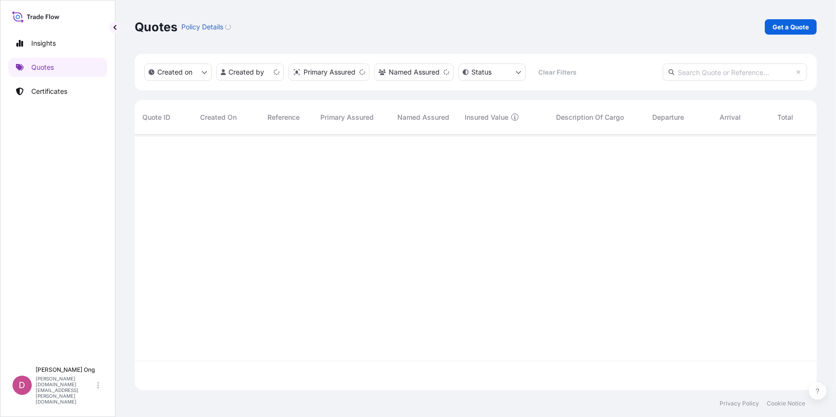
scroll to position [254, 675]
click at [781, 34] on link "Get a Quote" at bounding box center [791, 26] width 52 height 15
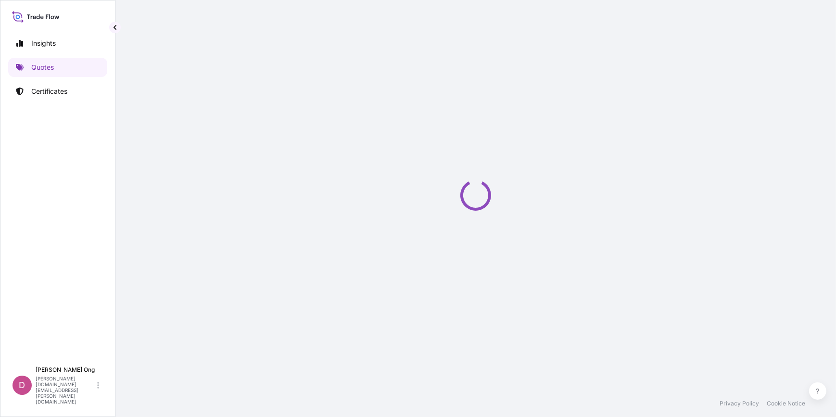
select select "Sea"
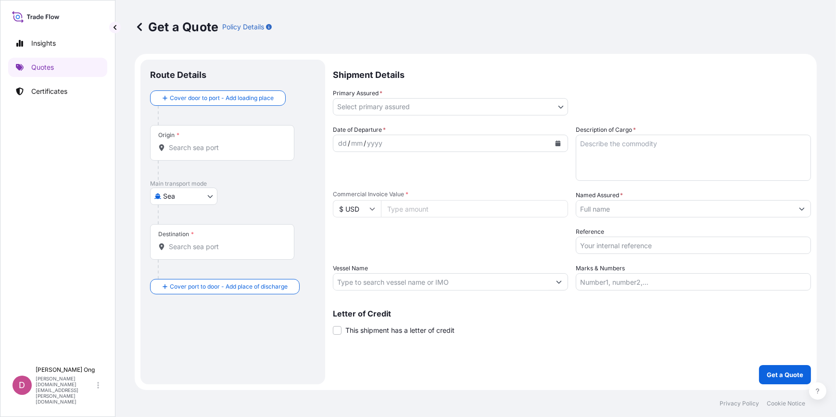
click at [558, 106] on body "Insights Quotes Certificates D [PERSON_NAME] [PERSON_NAME][DOMAIN_NAME][EMAIL_A…" at bounding box center [418, 208] width 836 height 417
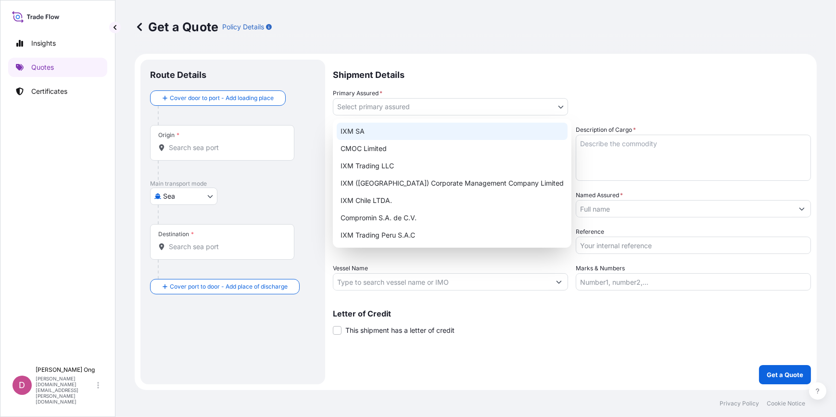
click at [466, 134] on div "IXM SA" at bounding box center [452, 131] width 231 height 17
select select "31846"
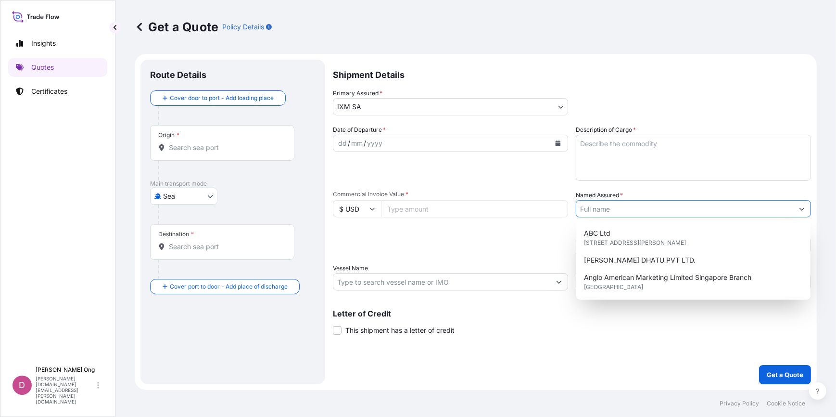
click at [668, 208] on input "Named Assured *" at bounding box center [684, 208] width 217 height 17
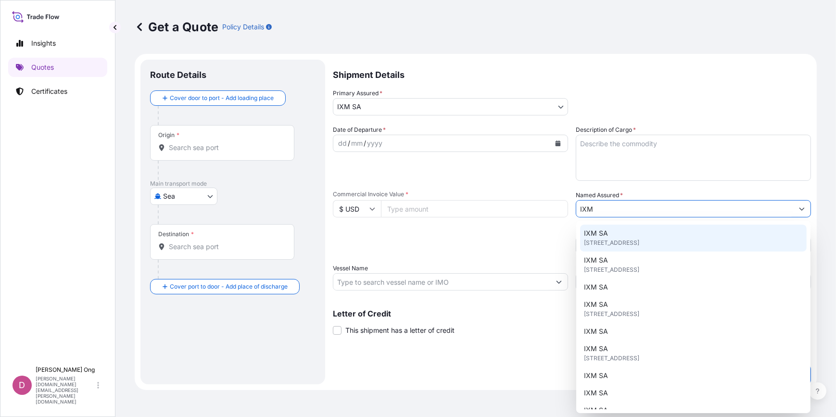
click at [616, 236] on div "IXM SA [STREET_ADDRESS]" at bounding box center [693, 238] width 226 height 27
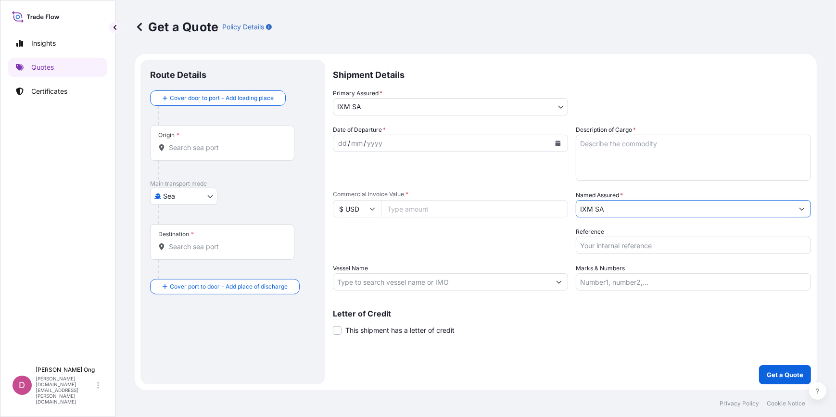
type input "IXM SA"
click at [245, 143] on input "Origin *" at bounding box center [225, 148] width 113 height 10
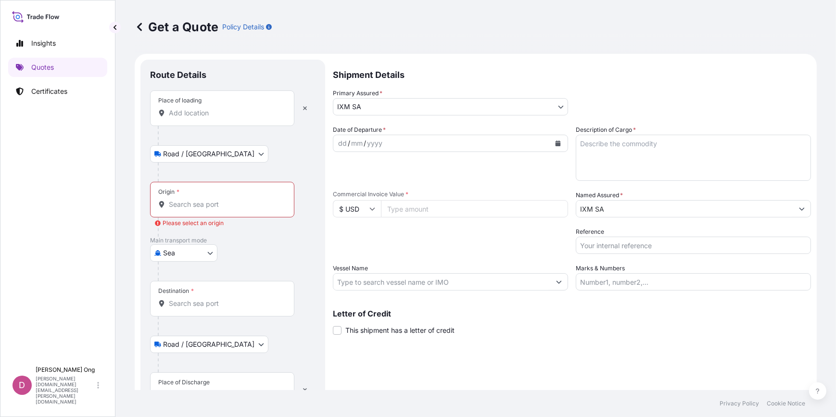
click at [241, 102] on div "Place of loading" at bounding box center [222, 108] width 144 height 36
click at [241, 108] on input "Place of loading" at bounding box center [225, 113] width 113 height 10
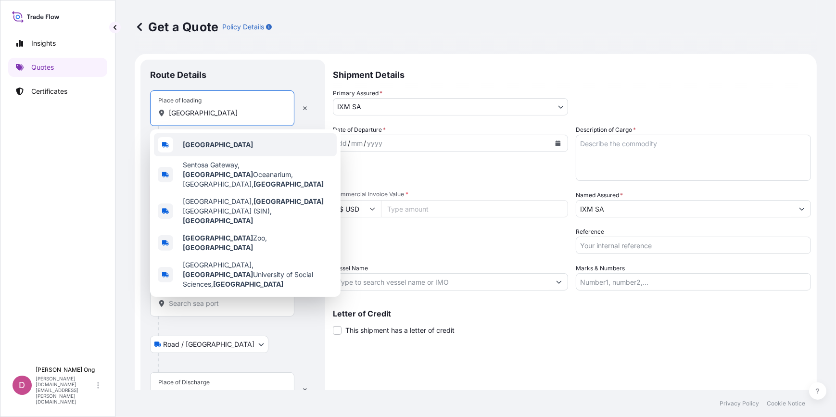
click at [269, 142] on div "[GEOGRAPHIC_DATA]" at bounding box center [245, 144] width 183 height 23
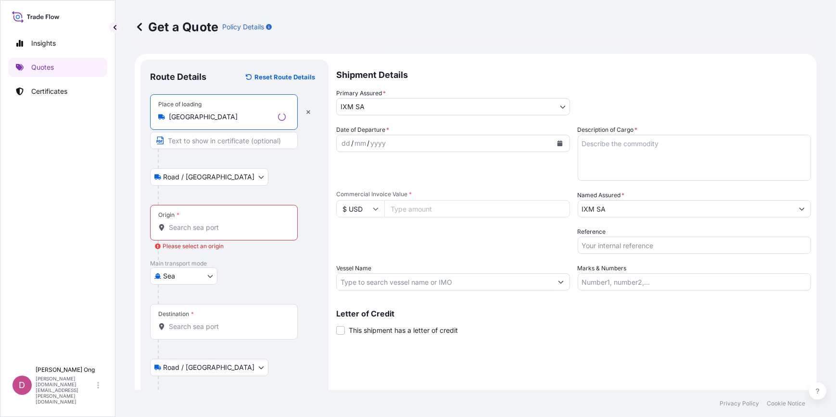
type input "[GEOGRAPHIC_DATA]"
click at [230, 142] on input "Text to appear on certificate" at bounding box center [224, 140] width 148 height 17
paste input "[GEOGRAPHIC_DATA]"
type input "[GEOGRAPHIC_DATA]"
click at [181, 223] on input "Origin * Please select an origin" at bounding box center [227, 228] width 117 height 10
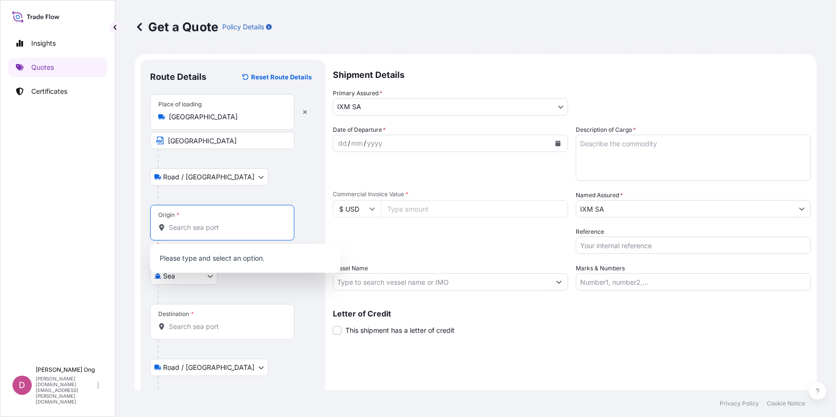
paste input "[GEOGRAPHIC_DATA]"
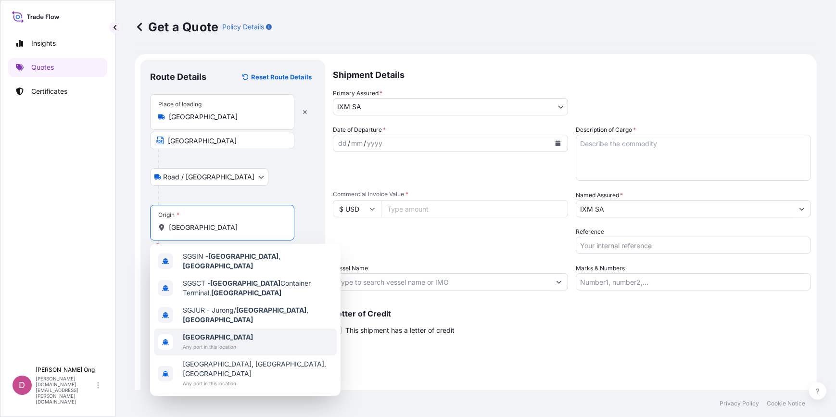
click at [194, 333] on b "[GEOGRAPHIC_DATA]" at bounding box center [218, 337] width 70 height 8
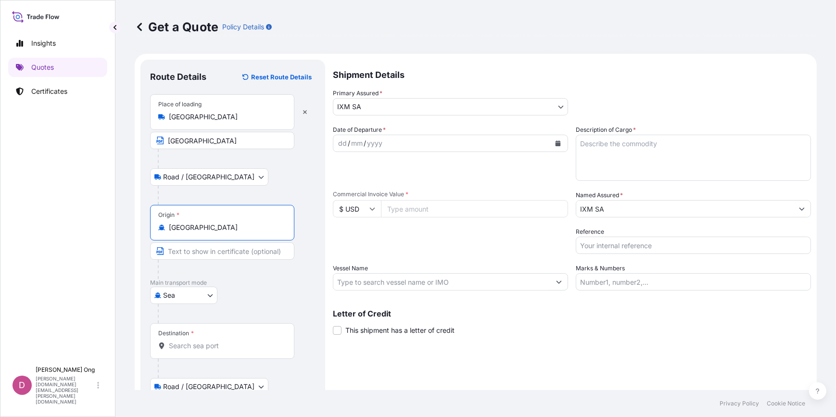
type input "[GEOGRAPHIC_DATA]"
click at [208, 252] on input "Text to appear on certificate" at bounding box center [222, 250] width 144 height 17
paste input "[GEOGRAPHIC_DATA]"
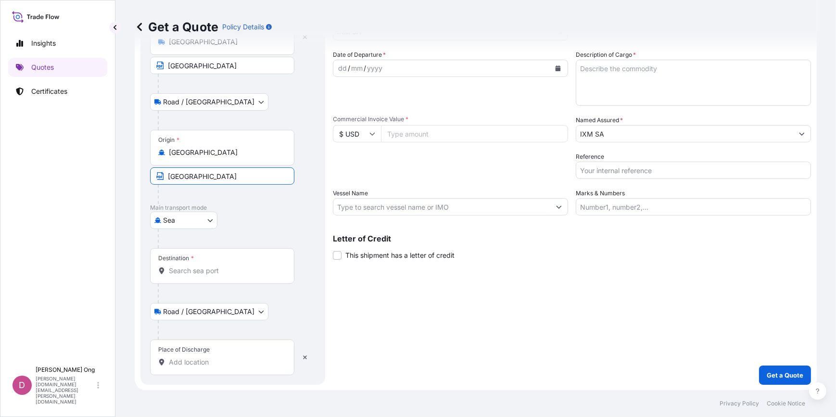
type input "[GEOGRAPHIC_DATA]"
click at [239, 266] on input "Destination *" at bounding box center [225, 271] width 113 height 10
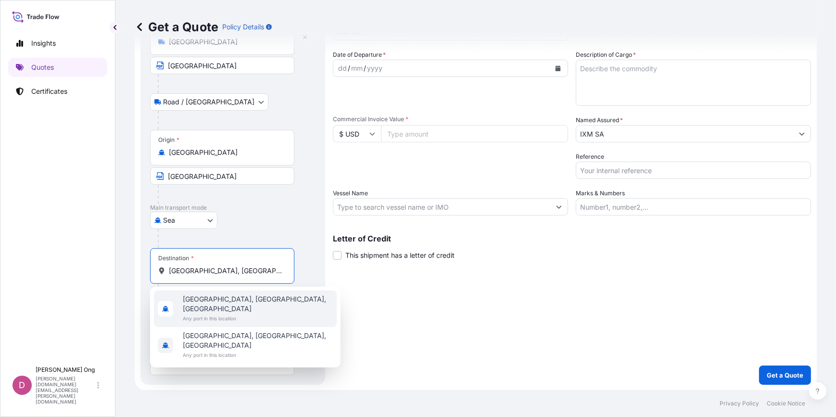
click at [251, 314] on span "Any port in this location" at bounding box center [258, 319] width 150 height 10
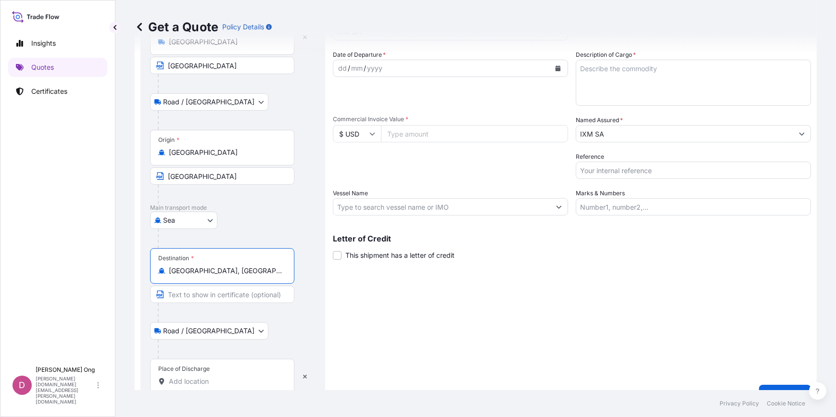
type input "[GEOGRAPHIC_DATA], [GEOGRAPHIC_DATA], [GEOGRAPHIC_DATA]"
click at [215, 372] on div "Place of Discharge" at bounding box center [222, 377] width 144 height 36
click at [215, 377] on input "Place of Discharge" at bounding box center [225, 382] width 113 height 10
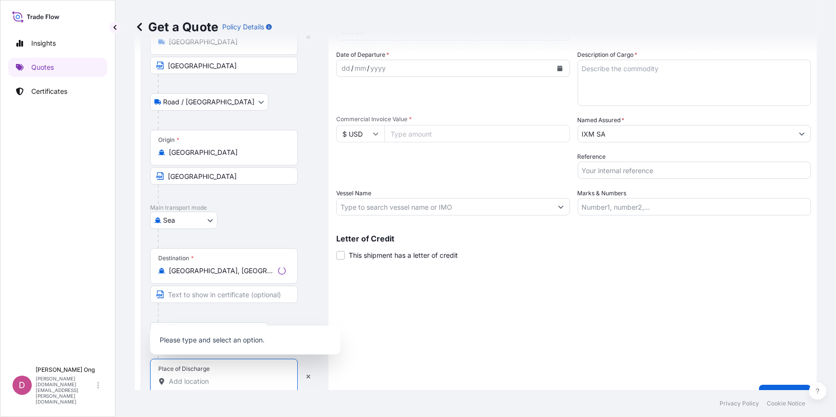
paste input "[GEOGRAPHIC_DATA], [GEOGRAPHIC_DATA]"
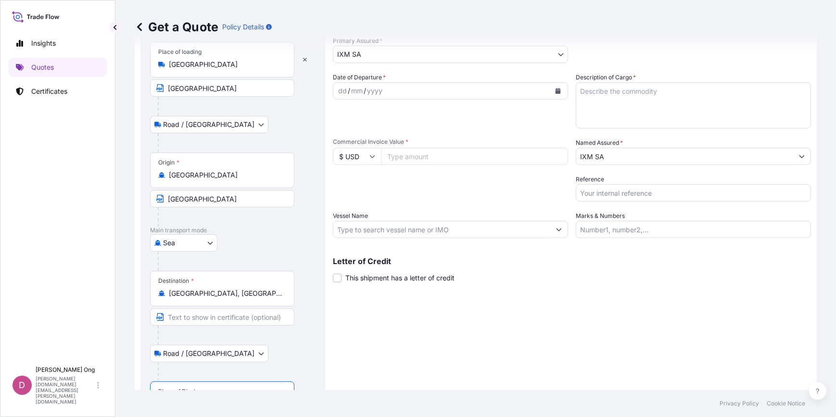
scroll to position [94, 0]
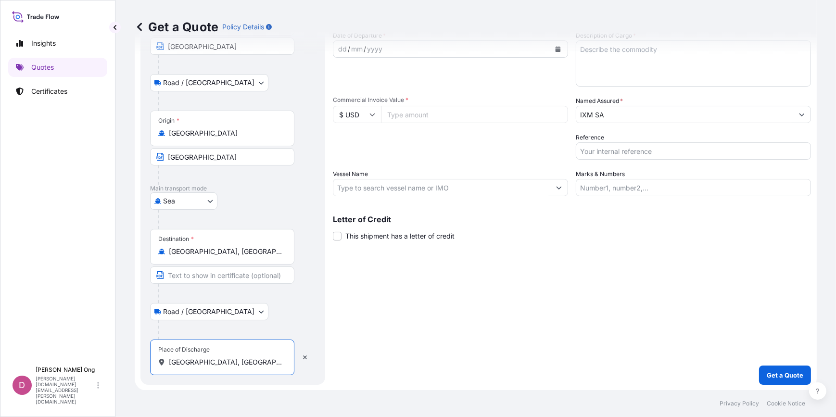
type input "[GEOGRAPHIC_DATA], [GEOGRAPHIC_DATA]"
click at [238, 277] on input "Text to appear on certificate" at bounding box center [222, 274] width 144 height 17
paste input "[GEOGRAPHIC_DATA], [GEOGRAPHIC_DATA]"
type input "[GEOGRAPHIC_DATA], [GEOGRAPHIC_DATA]"
click at [135, 351] on form "Route Details Reset Route Details Place of loading Singapore SINGAPORE Road / I…" at bounding box center [476, 175] width 682 height 431
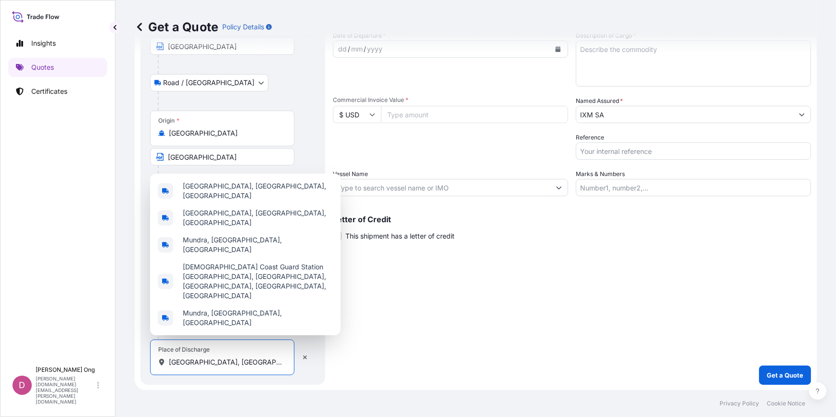
click at [189, 359] on input "[GEOGRAPHIC_DATA], [GEOGRAPHIC_DATA]" at bounding box center [225, 362] width 113 height 10
click at [216, 360] on input "[GEOGRAPHIC_DATA], [GEOGRAPHIC_DATA]" at bounding box center [225, 362] width 113 height 10
click at [271, 204] on div "[GEOGRAPHIC_DATA], [GEOGRAPHIC_DATA], [GEOGRAPHIC_DATA]" at bounding box center [245, 190] width 183 height 27
type input "[GEOGRAPHIC_DATA], [GEOGRAPHIC_DATA], [GEOGRAPHIC_DATA]"
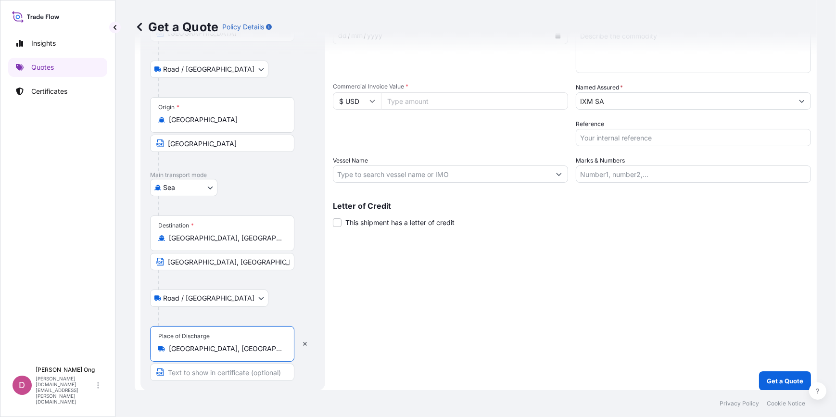
scroll to position [113, 0]
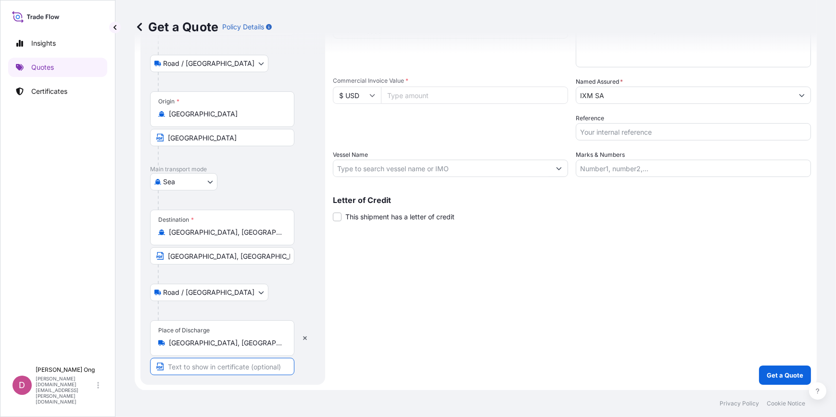
click at [215, 366] on input "Text to appear on certificate" at bounding box center [222, 366] width 144 height 17
paste input "[GEOGRAPHIC_DATA], [GEOGRAPHIC_DATA]"
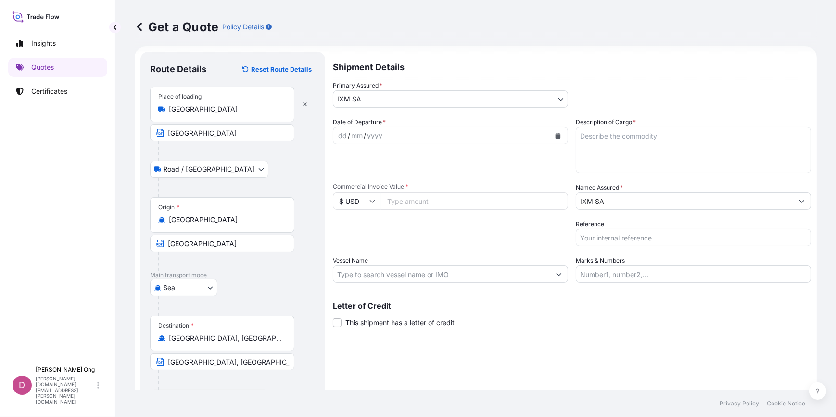
scroll to position [0, 0]
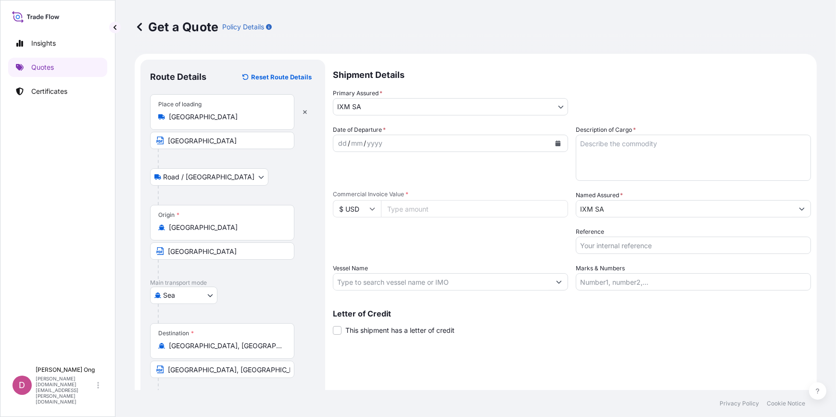
type input "[GEOGRAPHIC_DATA], [GEOGRAPHIC_DATA]"
click at [659, 66] on p "Shipment Details" at bounding box center [572, 74] width 478 height 29
click at [670, 15] on div "Get a Quote Policy Details" at bounding box center [476, 27] width 682 height 54
click at [520, 168] on div "Date of Departure * dd / mm / yyyy" at bounding box center [450, 153] width 235 height 56
click at [555, 138] on button "Calendar" at bounding box center [557, 143] width 15 height 15
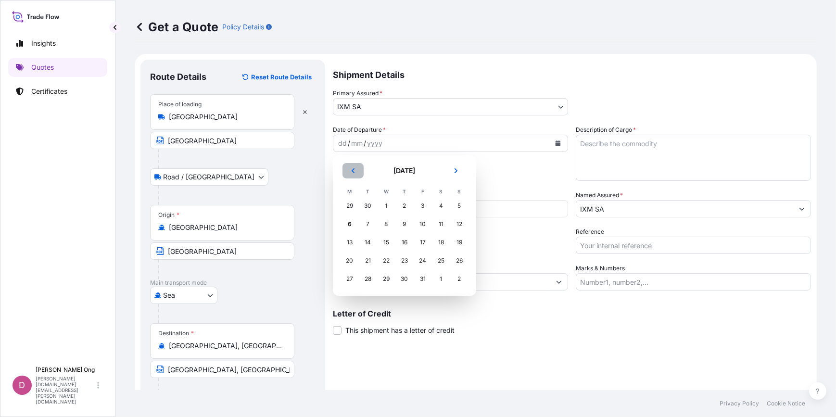
click at [358, 168] on button "Previous" at bounding box center [352, 170] width 21 height 15
click at [420, 245] on div "19" at bounding box center [422, 242] width 17 height 17
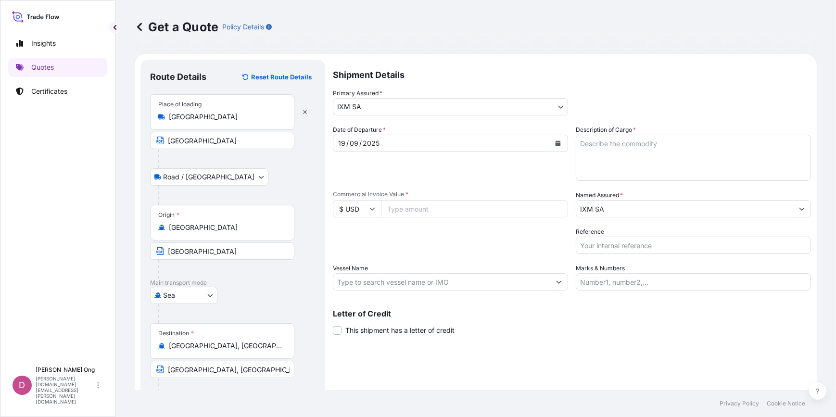
click at [402, 209] on input "Commercial Invoice Value *" at bounding box center [474, 208] width 187 height 17
paste input "672540.44"
type input "672540.44"
click at [418, 284] on input "Vessel Name" at bounding box center [441, 281] width 217 height 17
click at [478, 281] on input "Vessel Name" at bounding box center [441, 281] width 217 height 17
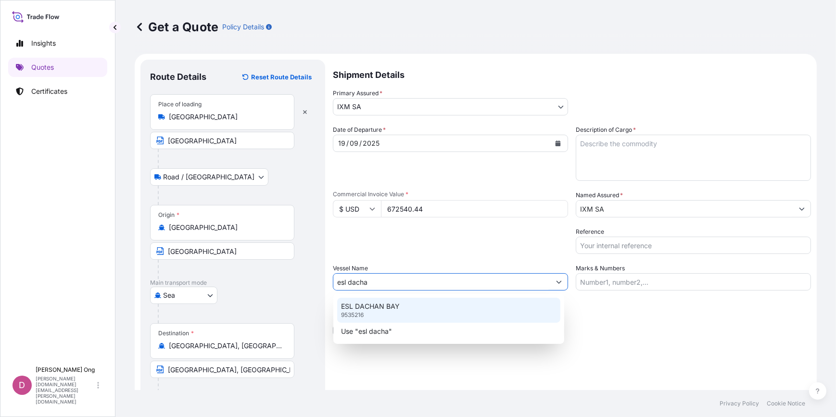
click at [457, 305] on div "ESL DACHAN BAY 9535216" at bounding box center [448, 310] width 223 height 25
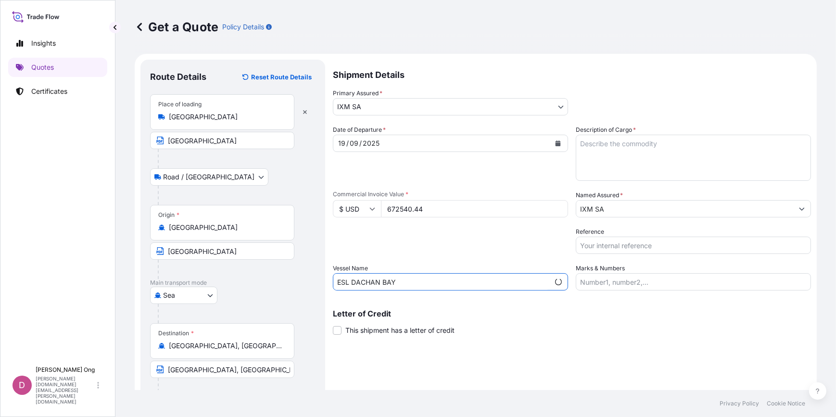
type input "ESL DACHAN BAY"
click at [393, 333] on span "This shipment has a letter of credit" at bounding box center [399, 331] width 109 height 10
click at [333, 325] on input "This shipment has a letter of credit" at bounding box center [333, 325] width 0 height 0
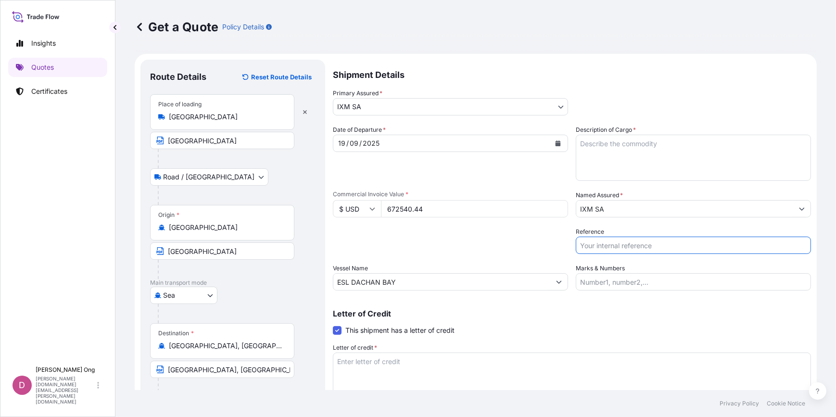
click at [612, 247] on input "Reference" at bounding box center [693, 245] width 235 height 17
paste input "ZM10642D"
type input "BL NO.: EGLV070500211444 / ZM10642D"
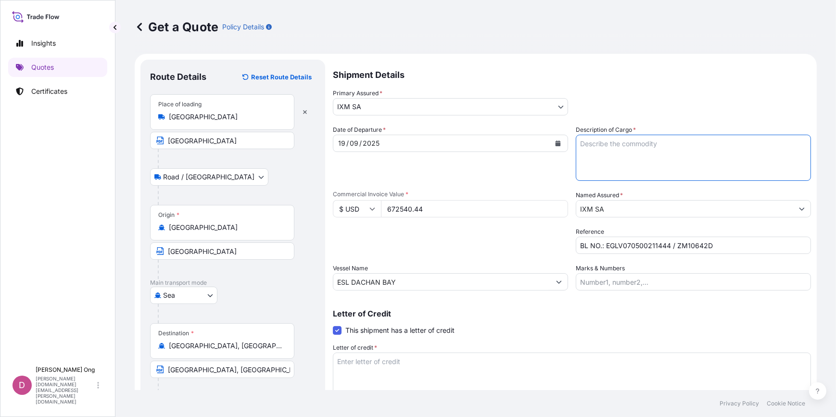
click at [729, 172] on textarea "Description of Cargo *" at bounding box center [693, 158] width 235 height 46
click at [643, 150] on textarea "Description of Cargo *" at bounding box center [693, 158] width 235 height 46
paste textarea "SHG ZINC INGOTS 99.995PCNT"
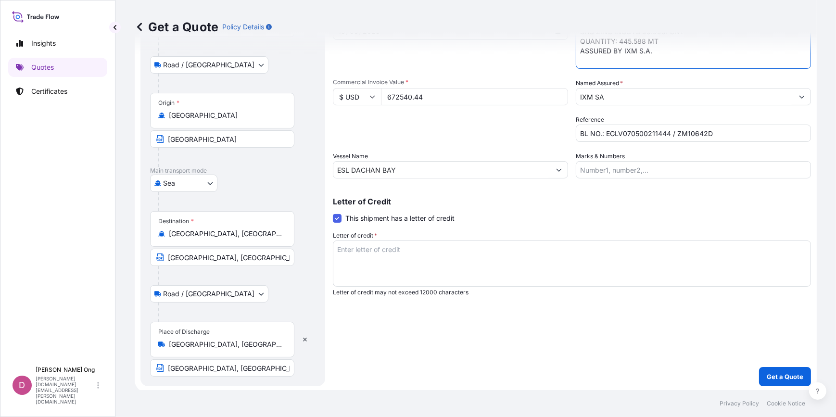
scroll to position [113, 0]
type textarea "SHG ZINC INGOTS 99.995PCNT QUANTITY: 445.588 MT ASSURED BY IXM S.A."
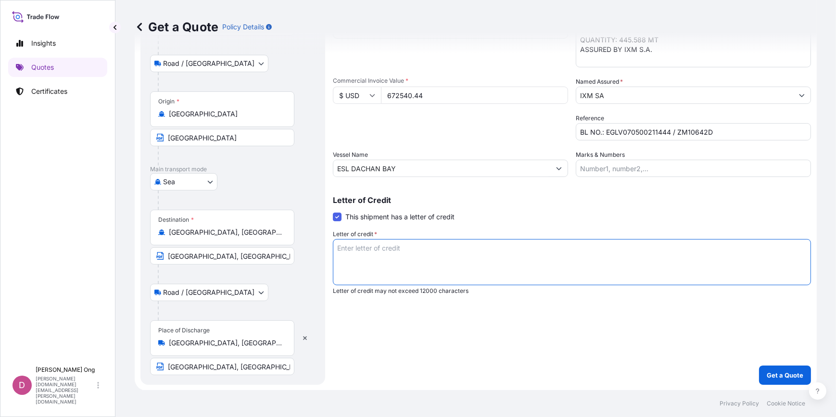
click at [463, 251] on textarea "Letter of credit *" at bounding box center [572, 262] width 478 height 46
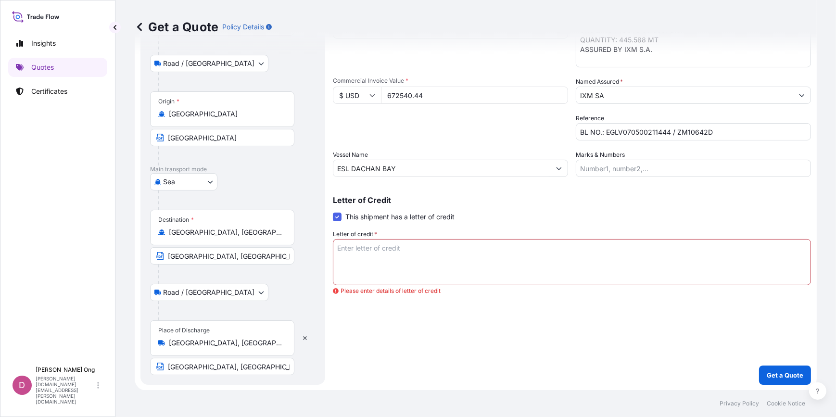
click at [429, 254] on textarea "Letter of credit *" at bounding box center [572, 262] width 478 height 46
paste textarea "MARINE INSURANCE CERTIFICATE, FULL SET IN DUPLICATE IN NEGOTIABLE FORM IN THE C…"
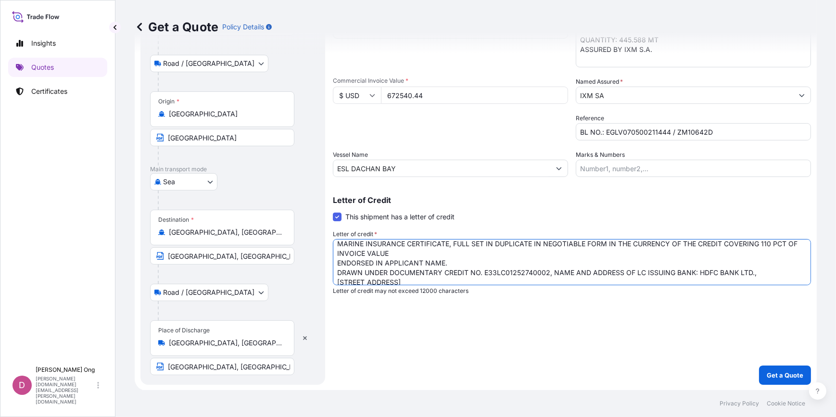
scroll to position [0, 0]
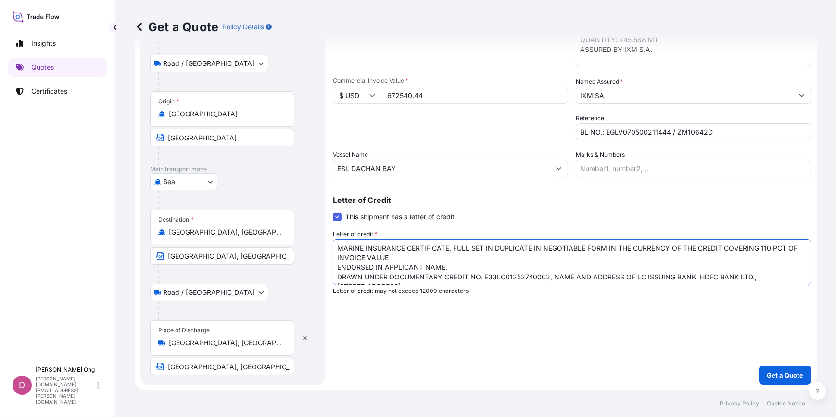
click at [565, 255] on textarea "MARINE INSURANCE CERTIFICATE, FULL SET IN DUPLICATE IN NEGOTIABLE FORM IN THE C…" at bounding box center [572, 262] width 478 height 46
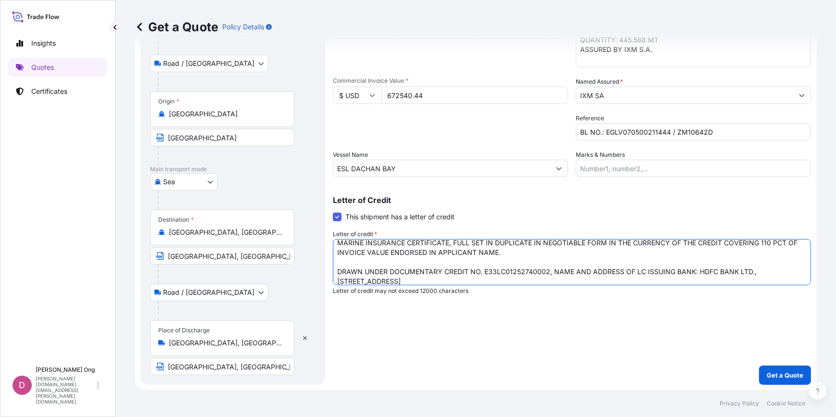
type textarea "MARINE INSURANCE CERTIFICATE, FULL SET IN DUPLICATE IN NEGOTIABLE FORM IN THE C…"
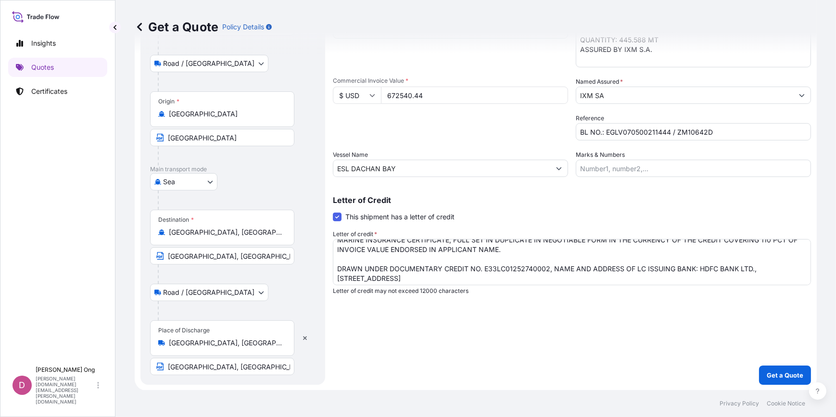
scroll to position [10, 0]
click at [726, 279] on textarea "MARINE INSURANCE CERTIFICATE, FULL SET IN DUPLICATE IN NEGOTIABLE FORM IN THE C…" at bounding box center [572, 262] width 478 height 46
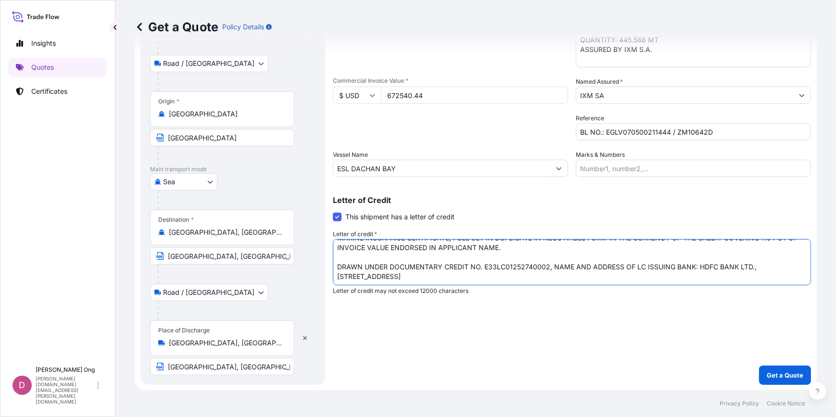
drag, startPoint x: 726, startPoint y: 279, endPoint x: 692, endPoint y: 273, distance: 35.1
click at [692, 273] on textarea "MARINE INSURANCE CERTIFICATE, FULL SET IN DUPLICATE IN NEGOTIABLE FORM IN THE C…" at bounding box center [572, 262] width 478 height 46
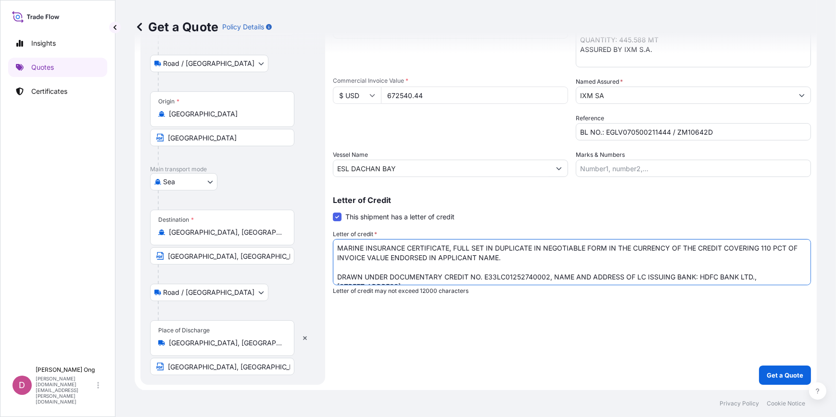
click at [711, 265] on textarea "MARINE INSURANCE CERTIFICATE, FULL SET IN DUPLICATE IN NEGOTIABLE FORM IN THE C…" at bounding box center [572, 262] width 478 height 46
drag, startPoint x: 711, startPoint y: 265, endPoint x: 635, endPoint y: 264, distance: 75.5
click at [635, 264] on textarea "MARINE INSURANCE CERTIFICATE, FULL SET IN DUPLICATE IN NEGOTIABLE FORM IN THE C…" at bounding box center [572, 262] width 478 height 46
drag, startPoint x: 635, startPoint y: 264, endPoint x: 599, endPoint y: 260, distance: 36.3
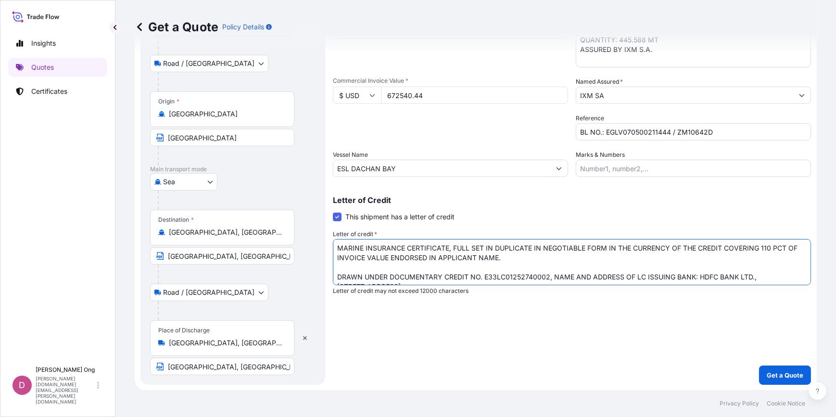
click at [599, 260] on textarea "MARINE INSURANCE CERTIFICATE, FULL SET IN DUPLICATE IN NEGOTIABLE FORM IN THE C…" at bounding box center [572, 262] width 478 height 46
click at [607, 251] on textarea "MARINE INSURANCE CERTIFICATE, FULL SET IN DUPLICATE IN NEGOTIABLE FORM IN THE C…" at bounding box center [572, 262] width 478 height 46
drag, startPoint x: 607, startPoint y: 251, endPoint x: 596, endPoint y: 256, distance: 11.9
click at [596, 256] on textarea "MARINE INSURANCE CERTIFICATE, FULL SET IN DUPLICATE IN NEGOTIABLE FORM IN THE C…" at bounding box center [572, 262] width 478 height 46
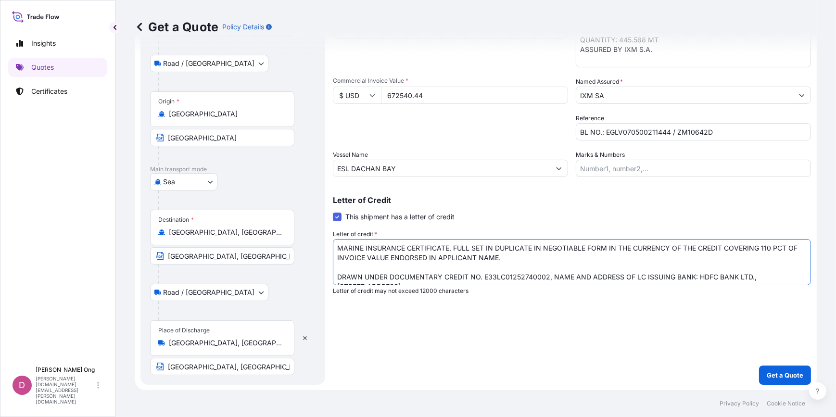
drag, startPoint x: 596, startPoint y: 256, endPoint x: 575, endPoint y: 258, distance: 21.2
click at [575, 258] on textarea "MARINE INSURANCE CERTIFICATE, FULL SET IN DUPLICATE IN NEGOTIABLE FORM IN THE C…" at bounding box center [572, 262] width 478 height 46
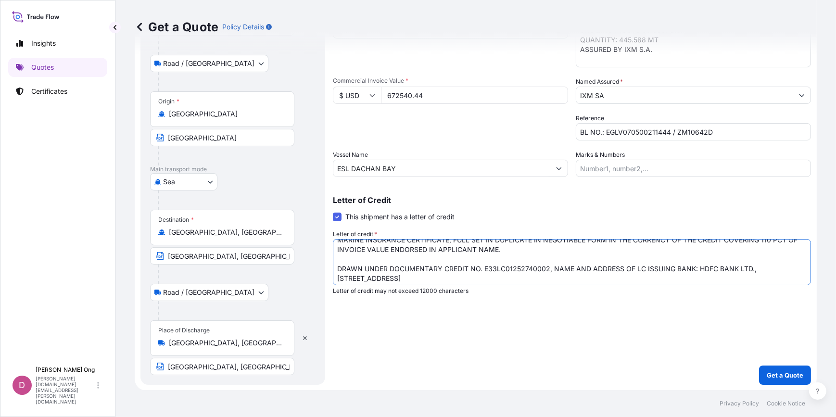
scroll to position [10, 0]
click at [705, 279] on textarea "MARINE INSURANCE CERTIFICATE, FULL SET IN DUPLICATE IN NEGOTIABLE FORM IN THE C…" at bounding box center [572, 262] width 478 height 46
click at [702, 279] on textarea "MARINE INSURANCE CERTIFICATE, FULL SET IN DUPLICATE IN NEGOTIABLE FORM IN THE C…" at bounding box center [572, 262] width 478 height 46
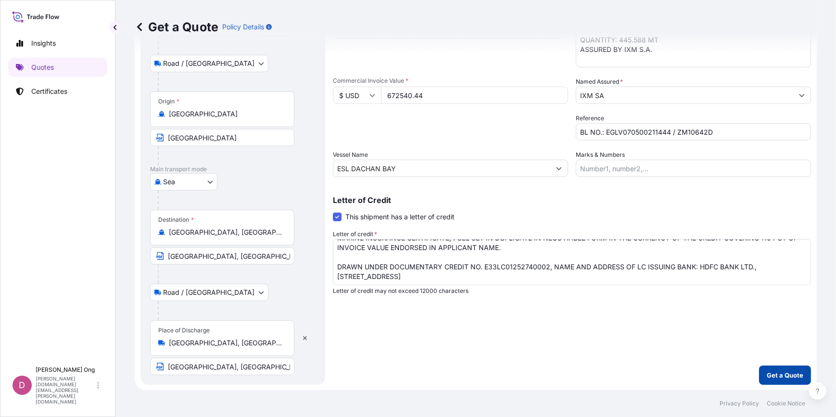
click at [791, 375] on p "Get a Quote" at bounding box center [785, 375] width 37 height 10
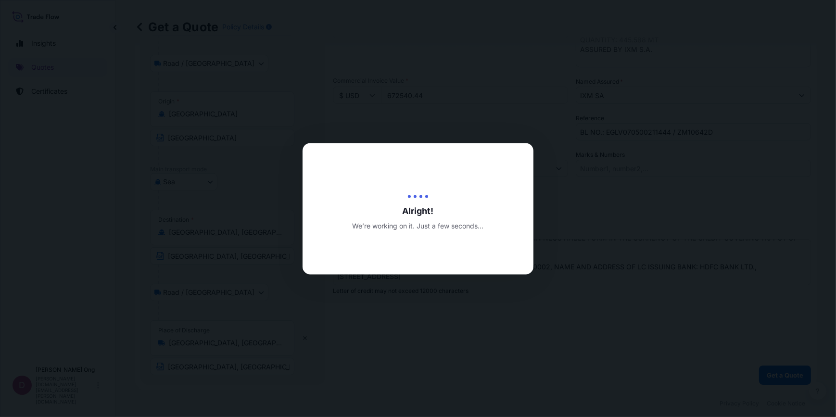
click at [798, 320] on div at bounding box center [418, 208] width 836 height 417
drag, startPoint x: 798, startPoint y: 320, endPoint x: 757, endPoint y: 340, distance: 45.6
click at [757, 340] on div at bounding box center [418, 208] width 836 height 417
click at [649, 332] on div at bounding box center [418, 208] width 836 height 417
drag, startPoint x: 649, startPoint y: 332, endPoint x: 524, endPoint y: 331, distance: 125.5
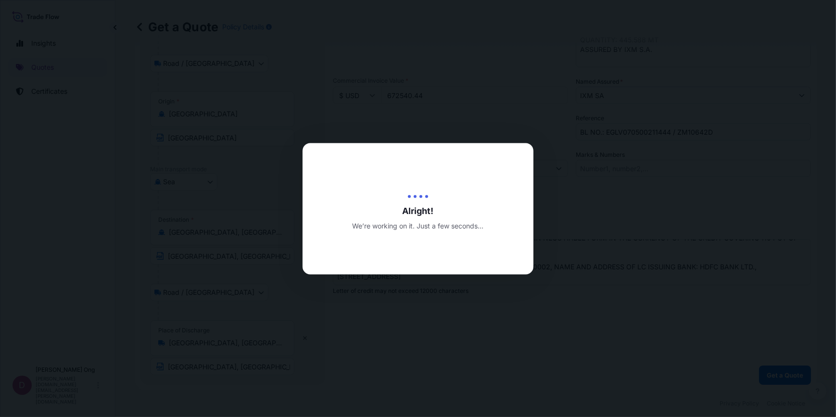
click at [524, 331] on div at bounding box center [418, 208] width 836 height 417
click at [473, 280] on div at bounding box center [418, 208] width 836 height 417
drag, startPoint x: 473, startPoint y: 280, endPoint x: 418, endPoint y: 235, distance: 71.1
click at [418, 235] on div "Alright! We’re working on it. Just a few seconds..." at bounding box center [417, 208] width 231 height 131
click at [473, 294] on div at bounding box center [418, 208] width 836 height 417
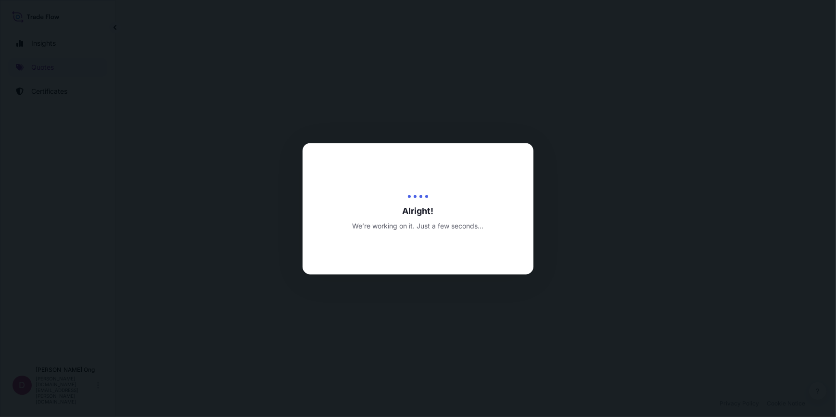
drag, startPoint x: 473, startPoint y: 294, endPoint x: 445, endPoint y: 308, distance: 31.2
click at [445, 308] on div at bounding box center [418, 208] width 836 height 417
select select "Road / [GEOGRAPHIC_DATA]"
select select "Sea"
select select "Road / [GEOGRAPHIC_DATA]"
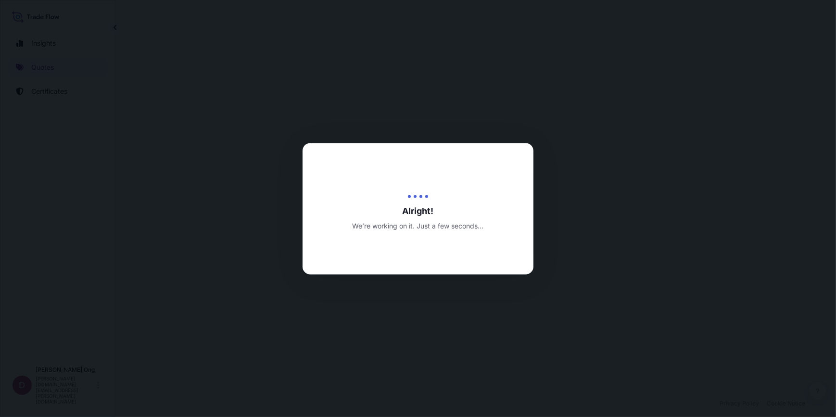
select select "31846"
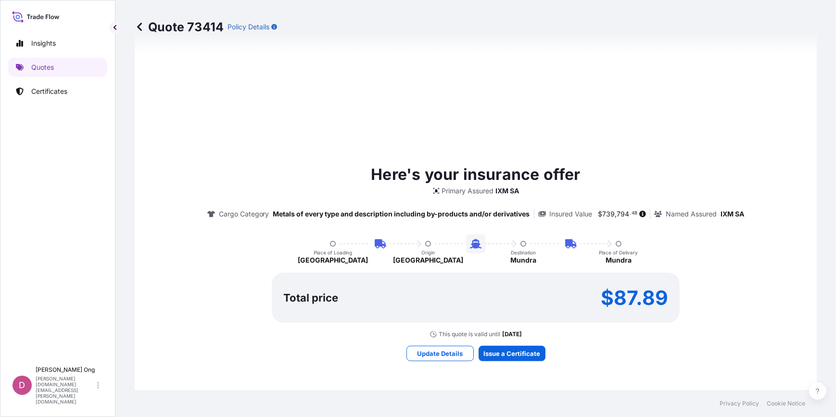
scroll to position [592, 0]
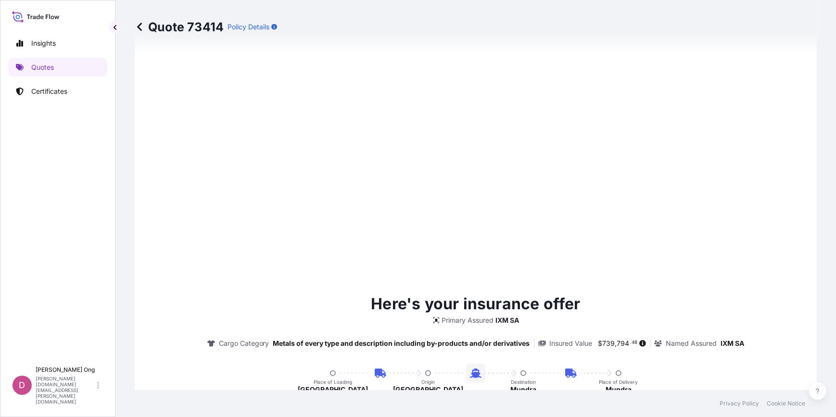
type input "[DATE]"
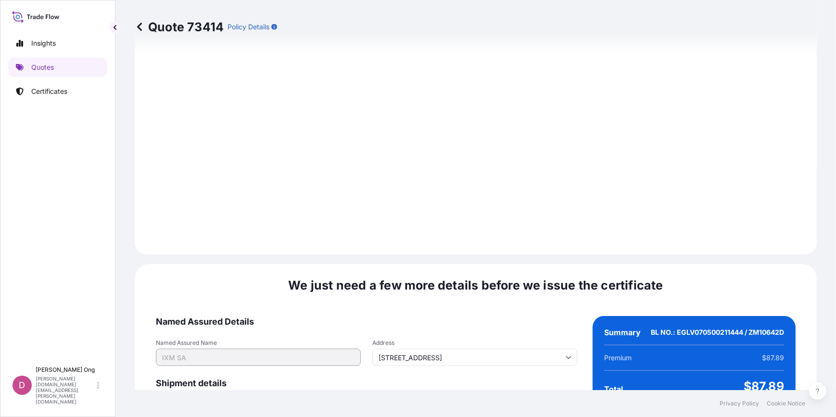
scroll to position [1341, 0]
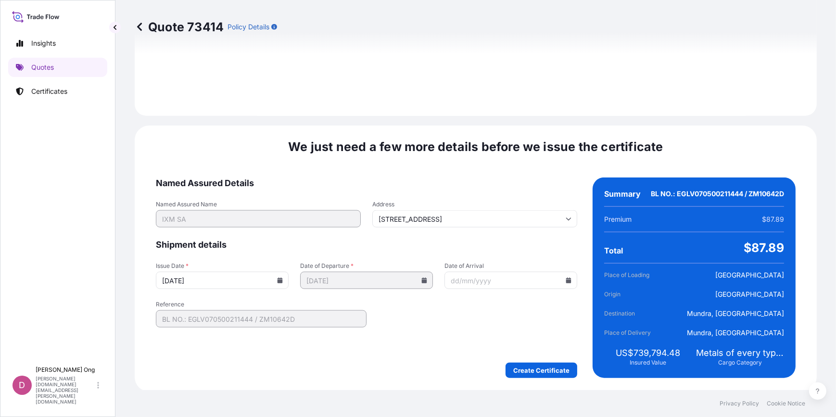
click at [281, 280] on input "[DATE]" at bounding box center [222, 280] width 133 height 17
click at [281, 280] on icon at bounding box center [280, 280] width 6 height 6
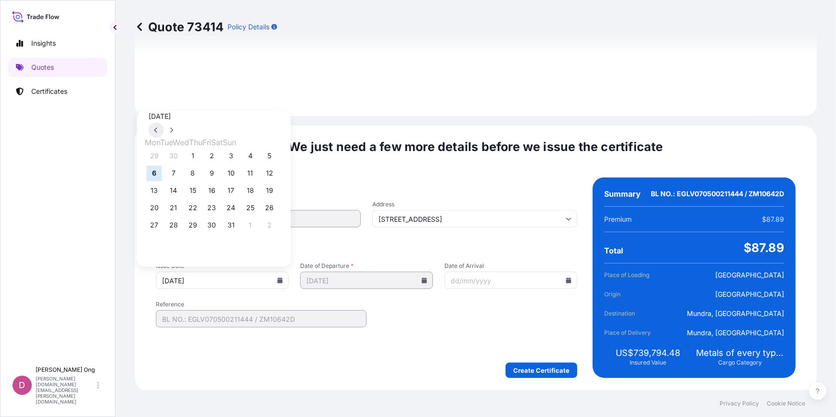
click at [164, 122] on button at bounding box center [156, 129] width 15 height 15
click at [239, 194] on button "19" at bounding box center [231, 190] width 15 height 15
type input "[DATE]"
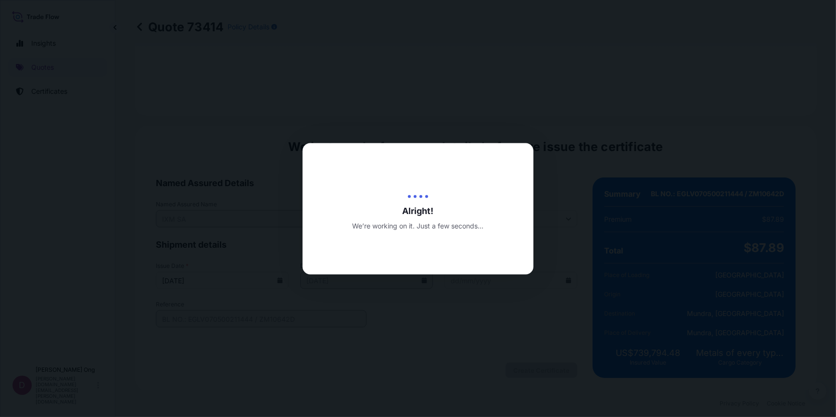
click at [495, 358] on div at bounding box center [418, 208] width 836 height 417
drag, startPoint x: 490, startPoint y: 361, endPoint x: 434, endPoint y: 363, distance: 56.3
click at [434, 363] on div at bounding box center [418, 208] width 836 height 417
click at [460, 360] on div at bounding box center [418, 208] width 836 height 417
drag, startPoint x: 460, startPoint y: 360, endPoint x: 404, endPoint y: 362, distance: 56.3
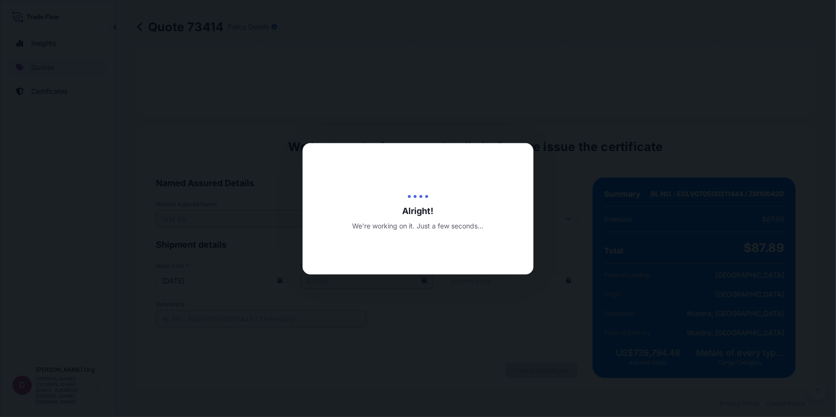
click at [404, 362] on div at bounding box center [418, 208] width 836 height 417
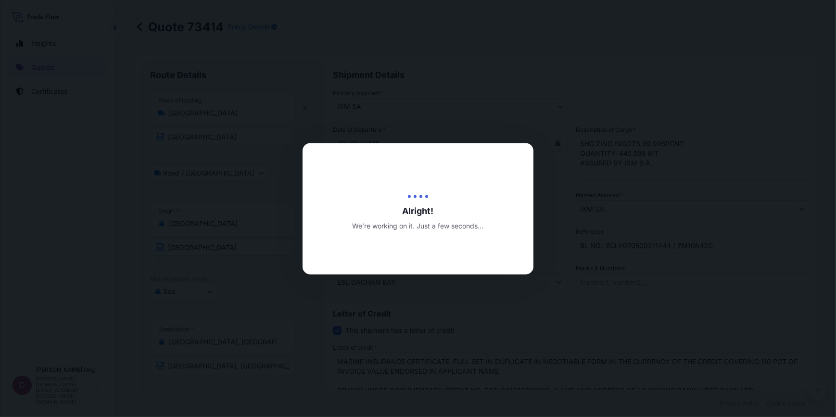
drag, startPoint x: 519, startPoint y: 285, endPoint x: 495, endPoint y: 322, distance: 44.6
click at [496, 321] on div at bounding box center [418, 208] width 836 height 417
drag, startPoint x: 495, startPoint y: 322, endPoint x: 453, endPoint y: 329, distance: 42.4
click at [453, 329] on div at bounding box center [418, 208] width 836 height 417
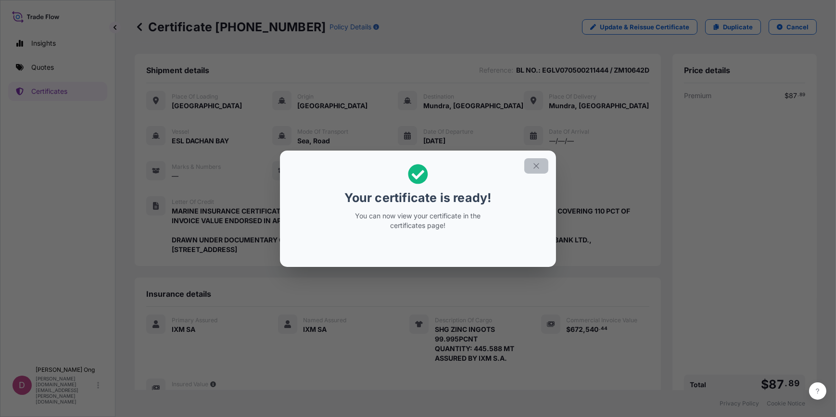
click at [542, 164] on button "button" at bounding box center [536, 165] width 24 height 15
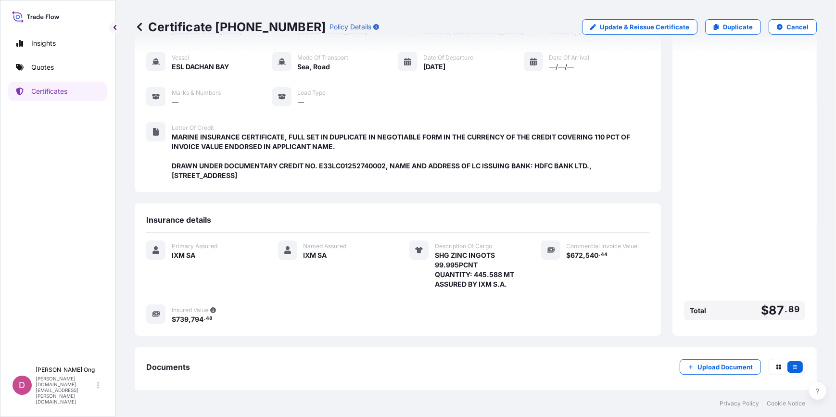
scroll to position [120, 0]
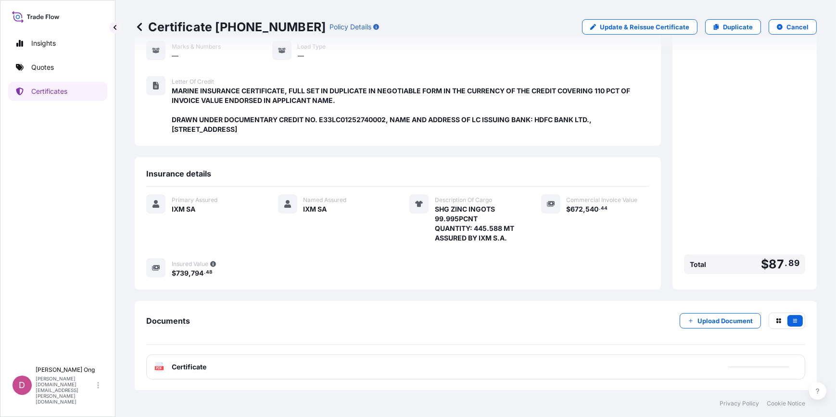
click at [397, 367] on div "PDF Certificate" at bounding box center [475, 366] width 659 height 25
click at [400, 366] on div "PDF Certificate" at bounding box center [475, 366] width 659 height 25
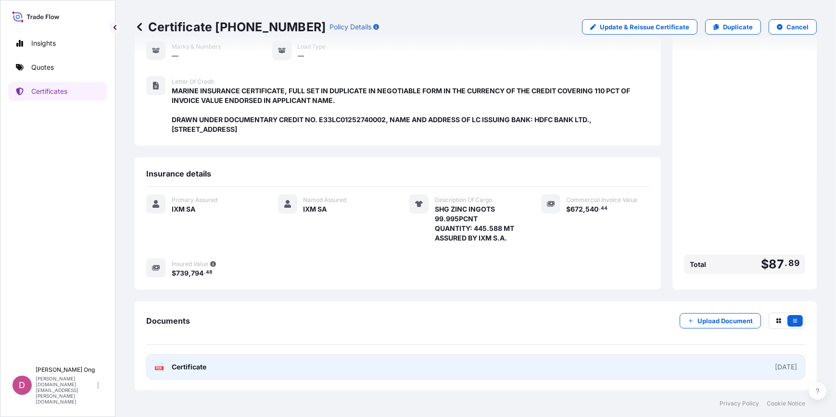
click at [429, 363] on link "PDF Certificate [DATE]" at bounding box center [475, 366] width 659 height 25
